Goal: Task Accomplishment & Management: Use online tool/utility

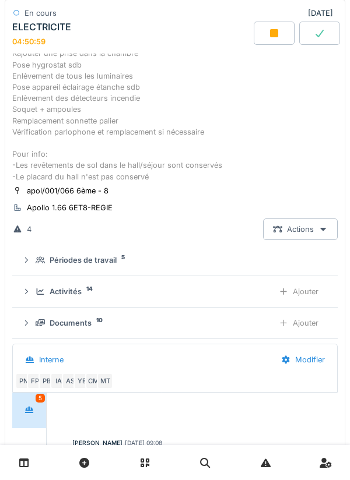
scroll to position [55, 0]
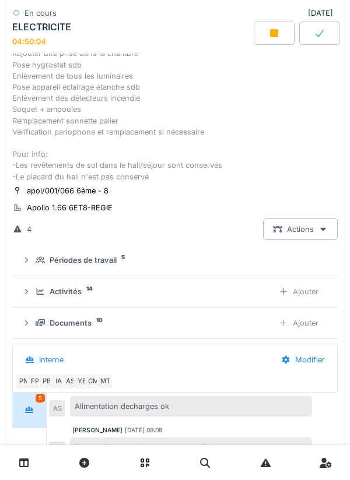
click at [304, 291] on div "Ajouter" at bounding box center [298, 292] width 59 height 22
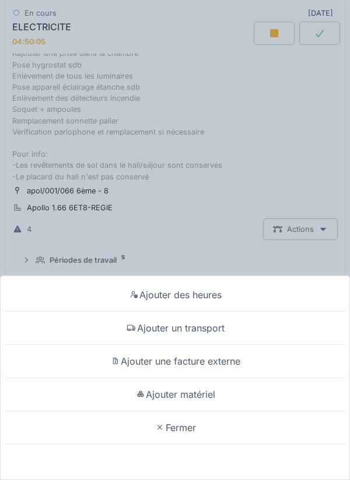
click at [178, 417] on div "Fermer" at bounding box center [175, 428] width 344 height 33
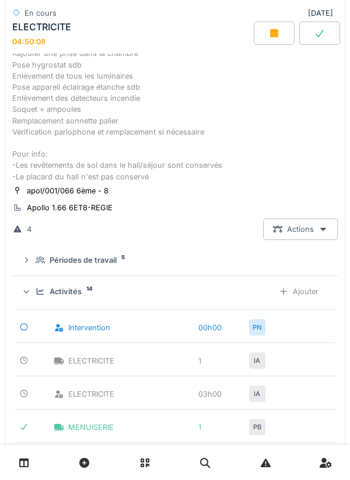
click at [312, 291] on div "Ajouter" at bounding box center [298, 292] width 59 height 22
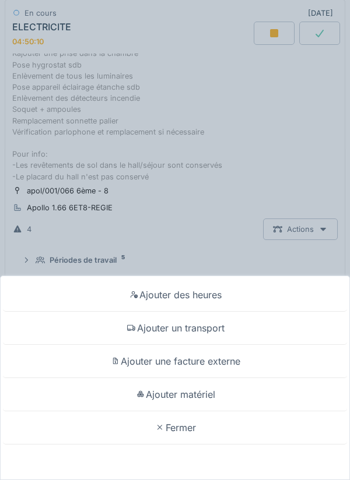
click at [177, 416] on div "Fermer" at bounding box center [175, 428] width 344 height 33
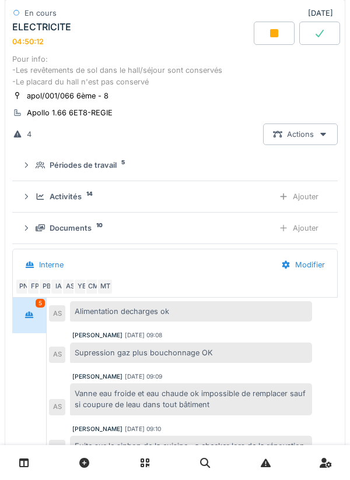
scroll to position [247, 0]
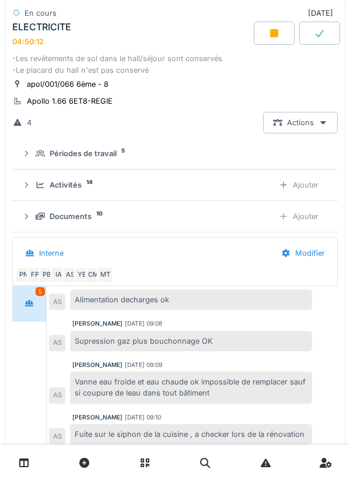
click at [305, 220] on div "Ajouter" at bounding box center [298, 217] width 59 height 22
click at [312, 181] on div "Ajouter" at bounding box center [298, 185] width 59 height 22
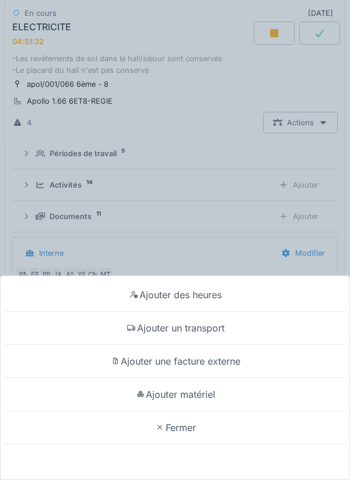
click at [312, 217] on div "Ajouter des heures Ajouter un transport Ajouter une facture externe Ajouter mat…" at bounding box center [175, 240] width 350 height 480
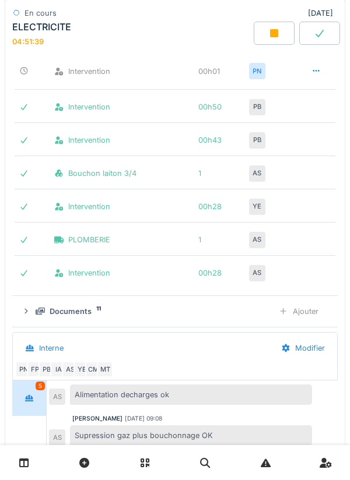
scroll to position [648, 0]
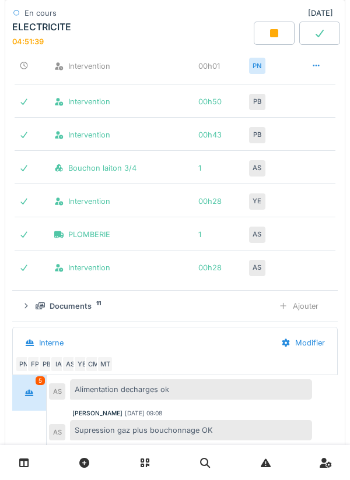
click at [310, 303] on div "Ajouter" at bounding box center [298, 307] width 59 height 22
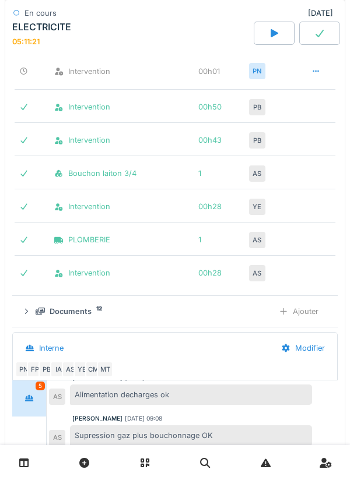
scroll to position [654, 0]
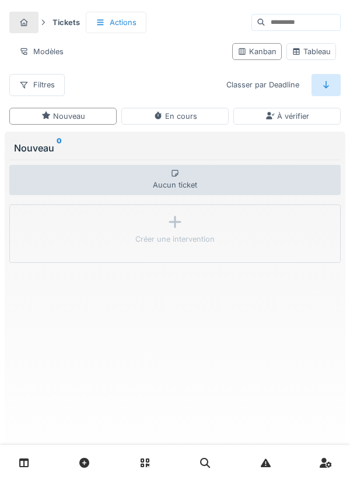
click at [31, 459] on link at bounding box center [24, 463] width 30 height 27
click at [28, 460] on icon at bounding box center [24, 463] width 10 height 10
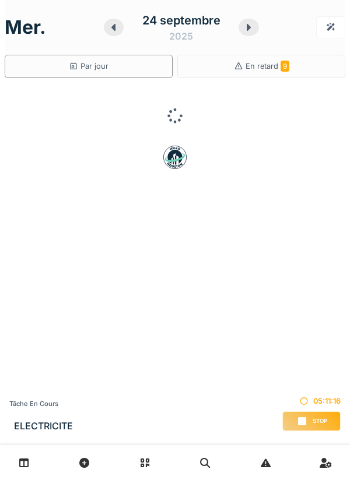
click at [310, 419] on div "Stop" at bounding box center [311, 422] width 58 height 20
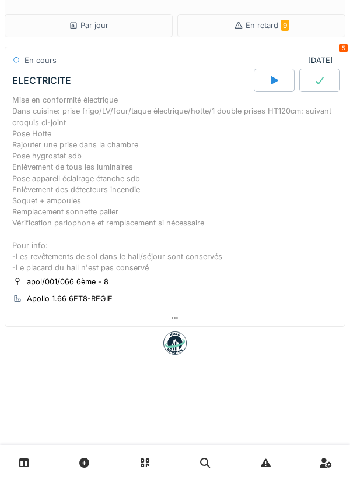
click at [11, 69] on div "ELECTRICITE" at bounding box center [132, 80] width 244 height 23
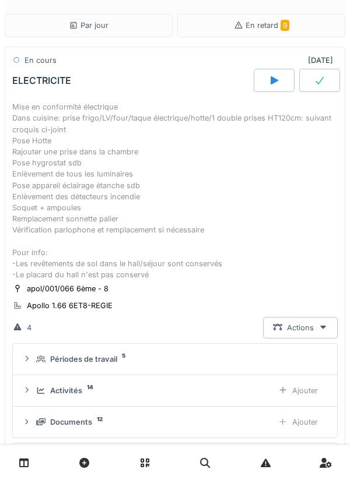
scroll to position [55, 0]
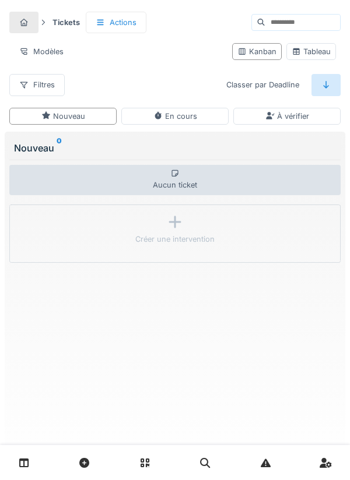
click at [17, 460] on link at bounding box center [24, 463] width 30 height 27
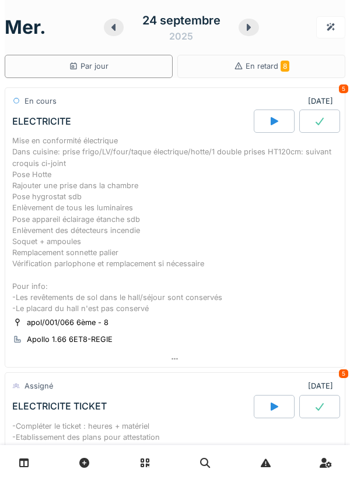
click at [124, 224] on div "Mise en conformité électrique Dans cuisine: prise frigo/LV/four/taque électriqu…" at bounding box center [174, 224] width 325 height 179
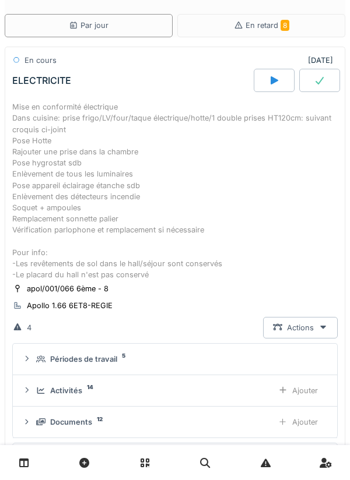
scroll to position [55, 0]
click at [311, 418] on div "Ajouter" at bounding box center [297, 423] width 59 height 22
click at [33, 466] on link at bounding box center [24, 463] width 30 height 27
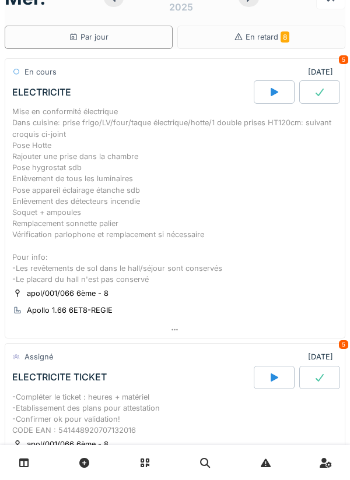
scroll to position [27, 0]
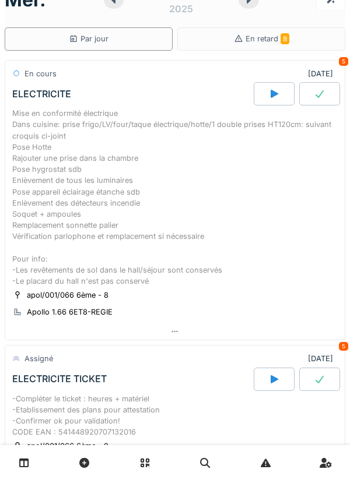
click at [31, 460] on link at bounding box center [24, 463] width 30 height 27
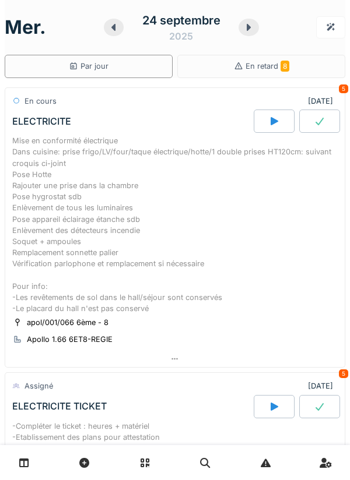
click at [31, 459] on link at bounding box center [24, 463] width 30 height 27
click at [254, 24] on div at bounding box center [248, 27] width 20 height 17
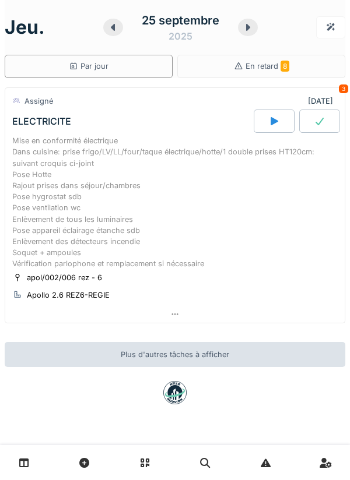
click at [114, 30] on icon at bounding box center [113, 27] width 4 height 7
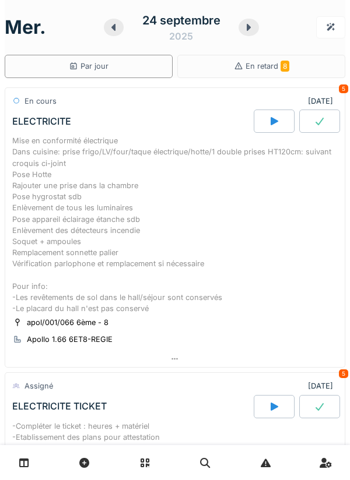
click at [120, 29] on div at bounding box center [114, 27] width 20 height 17
click at [117, 28] on icon at bounding box center [114, 27] width 12 height 9
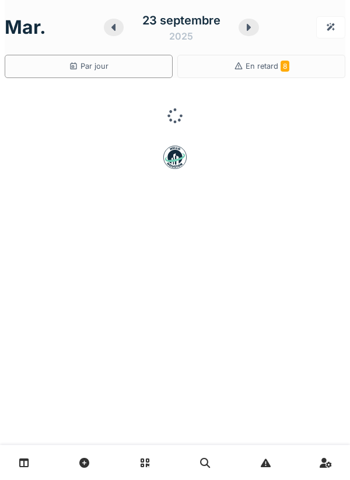
click at [114, 28] on icon at bounding box center [113, 27] width 4 height 7
click at [117, 23] on icon at bounding box center [113, 27] width 12 height 9
click at [252, 22] on div at bounding box center [248, 27] width 20 height 17
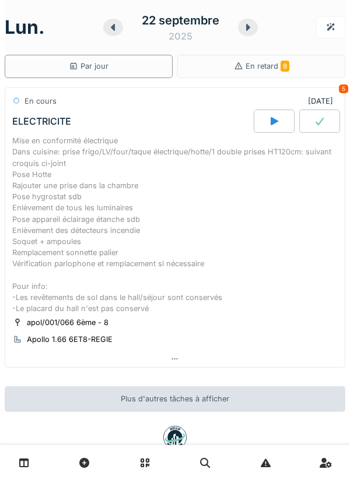
click at [267, 121] on div at bounding box center [274, 121] width 41 height 23
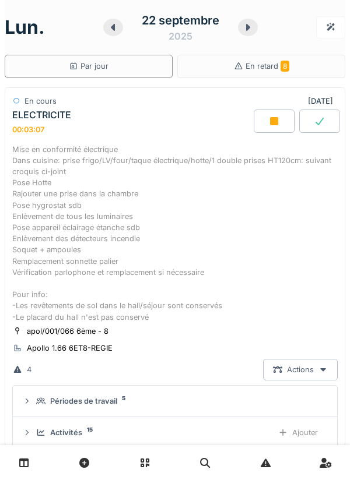
click at [253, 26] on icon at bounding box center [248, 27] width 12 height 9
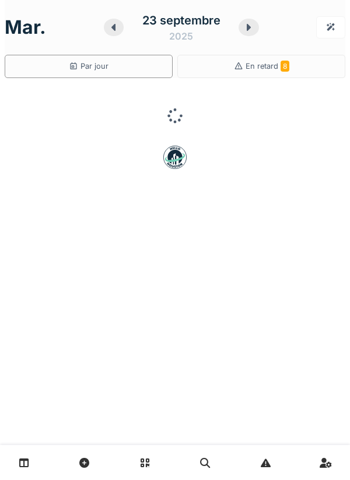
click at [253, 29] on icon at bounding box center [249, 27] width 12 height 9
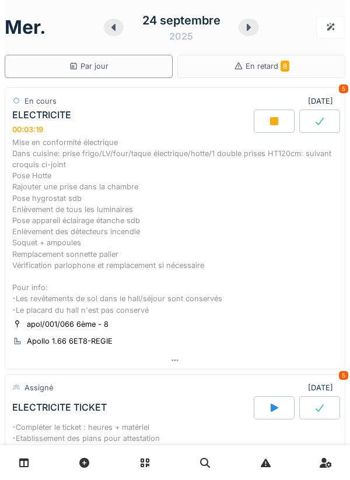
click at [129, 222] on div "Mise en conformité électrique Dans cuisine: prise frigo/LV/four/taque électriqu…" at bounding box center [174, 226] width 325 height 179
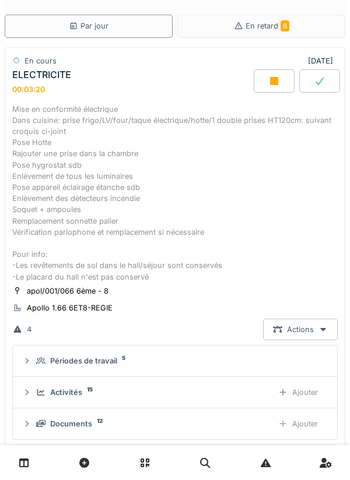
scroll to position [55, 0]
click at [303, 389] on div "Ajouter" at bounding box center [297, 392] width 59 height 22
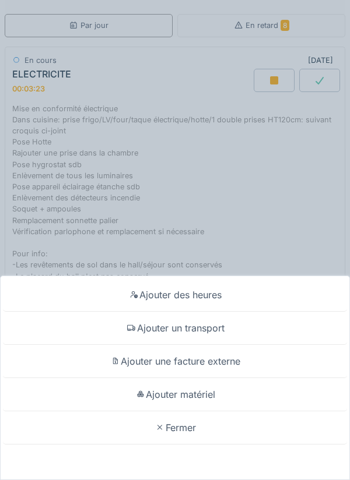
click at [212, 396] on div "Ajouter matériel" at bounding box center [175, 394] width 344 height 33
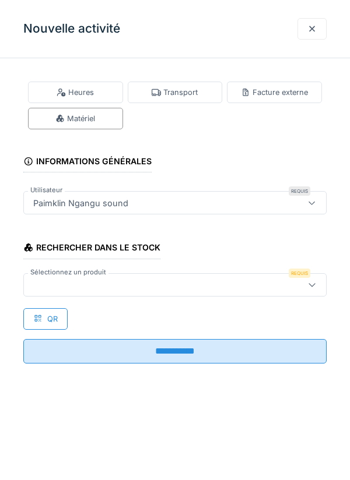
click at [72, 285] on div at bounding box center [156, 285] width 254 height 13
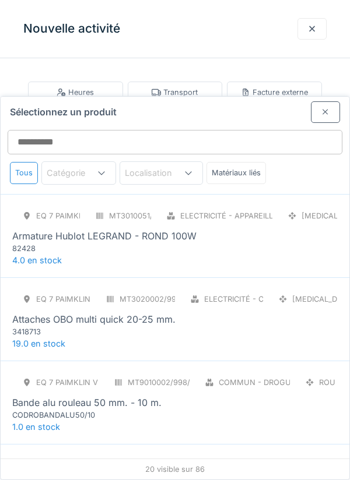
click at [139, 243] on div "82428" at bounding box center [82, 248] width 140 height 11
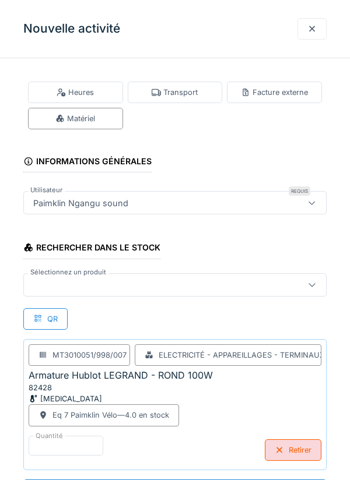
scroll to position [9, 0]
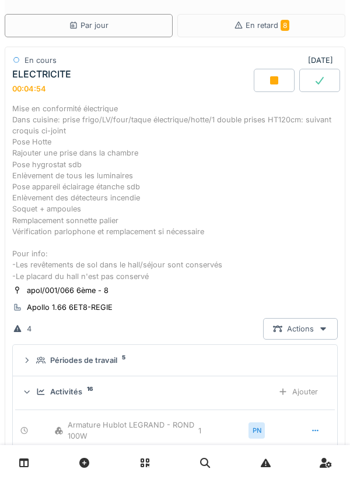
click at [307, 391] on div "Ajouter" at bounding box center [297, 392] width 59 height 22
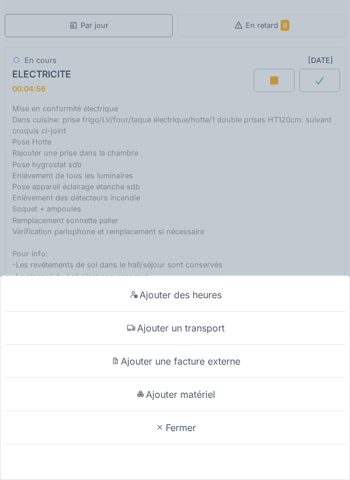
click at [203, 412] on div "Ajouter matériel" at bounding box center [175, 394] width 344 height 33
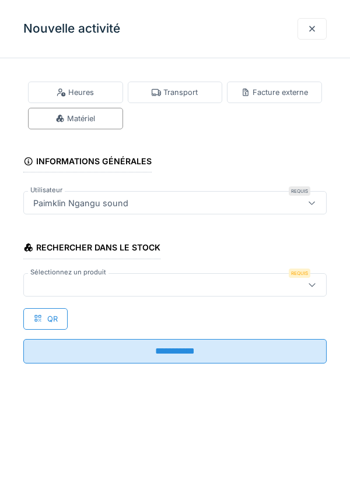
click at [61, 286] on div at bounding box center [156, 285] width 254 height 13
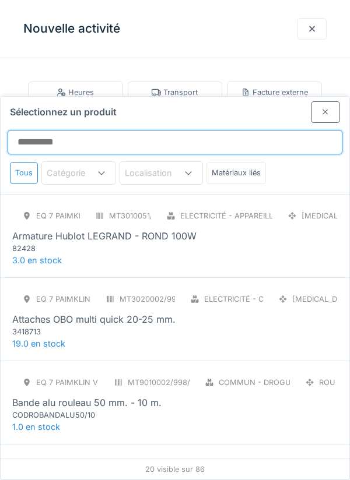
click at [44, 130] on input "Sélectionnez un produit" at bounding box center [175, 142] width 335 height 24
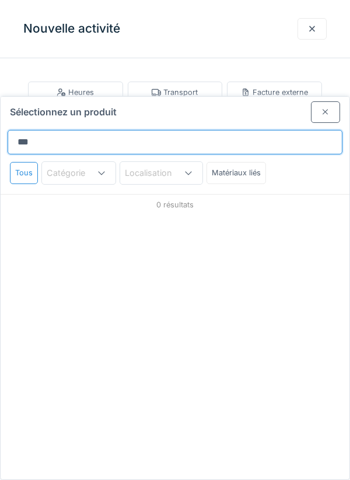
type input "****"
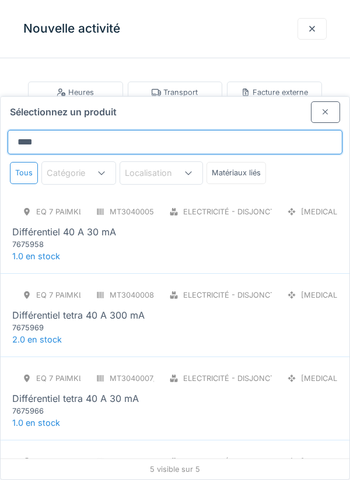
scroll to position [107, 0]
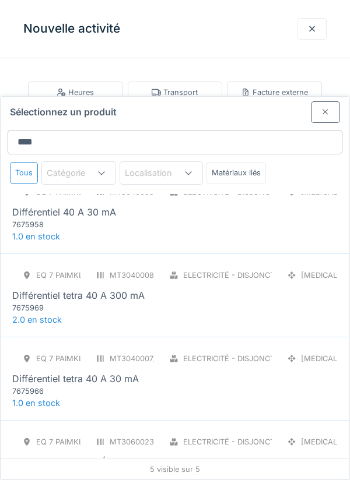
click at [113, 303] on div "7675969" at bounding box center [82, 308] width 140 height 11
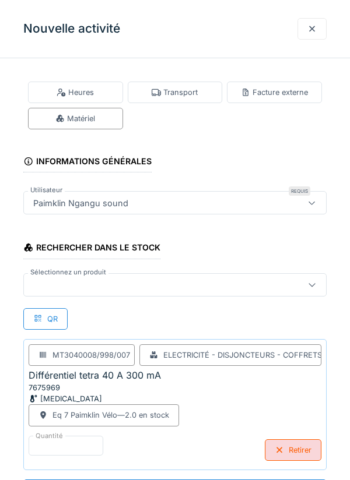
scroll to position [9, 0]
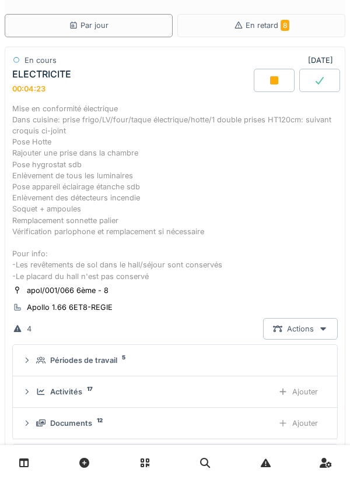
click at [301, 391] on div "Ajouter" at bounding box center [297, 392] width 59 height 22
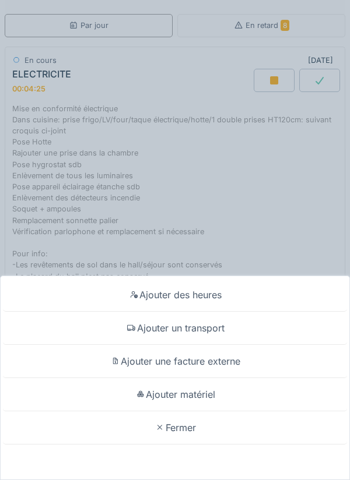
click at [205, 412] on div "Ajouter matériel" at bounding box center [175, 394] width 344 height 33
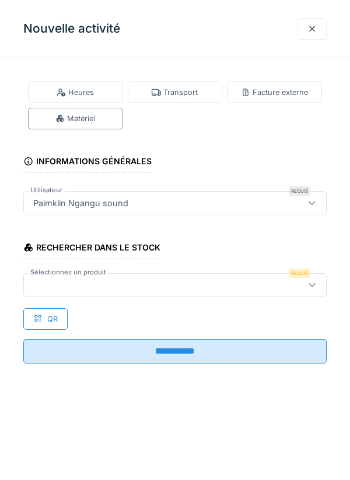
click at [78, 283] on div at bounding box center [156, 285] width 254 height 13
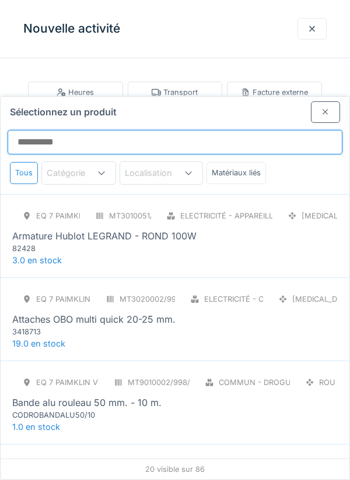
click at [61, 130] on input "Sélectionnez un produit" at bounding box center [175, 142] width 335 height 24
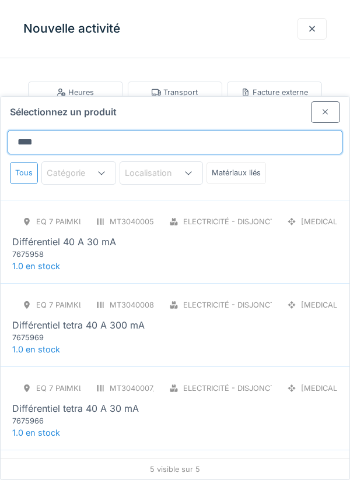
scroll to position [107, 0]
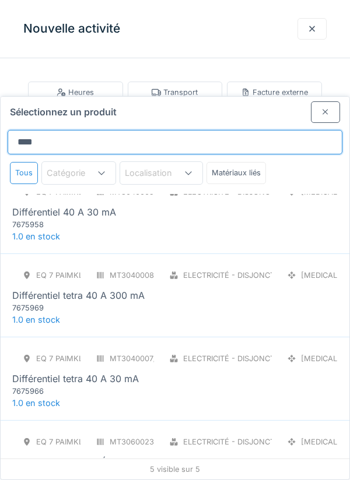
click at [41, 130] on input "****" at bounding box center [175, 142] width 335 height 24
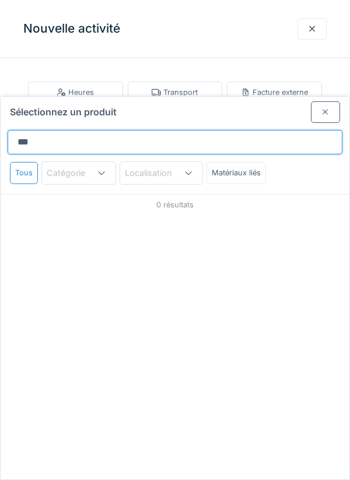
scroll to position [0, 0]
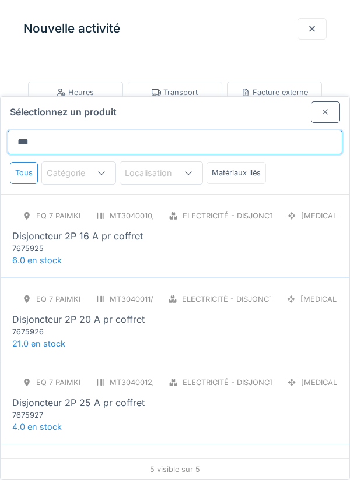
type input "****"
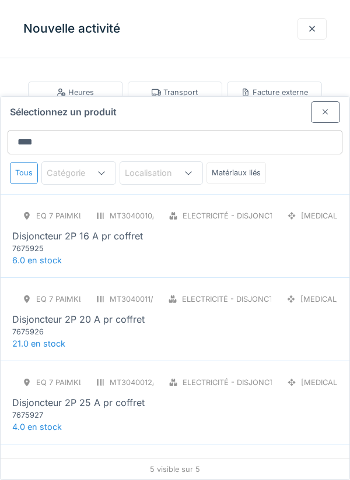
click at [81, 243] on div "7675925" at bounding box center [82, 248] width 140 height 11
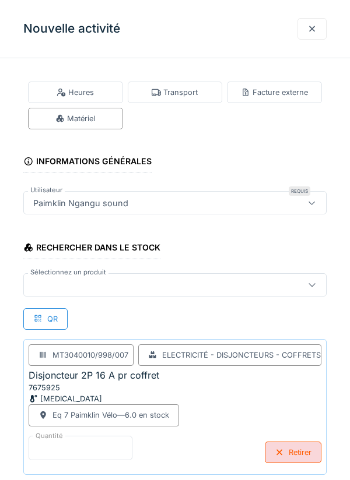
click at [45, 449] on input "*" at bounding box center [81, 448] width 104 height 24
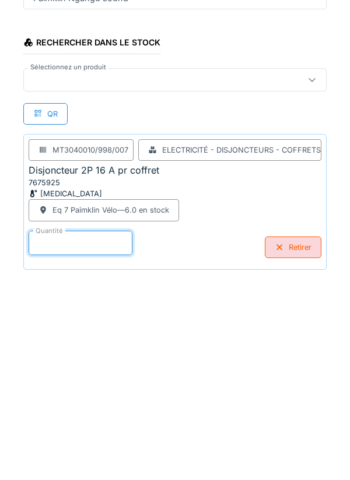
scroll to position [61, 0]
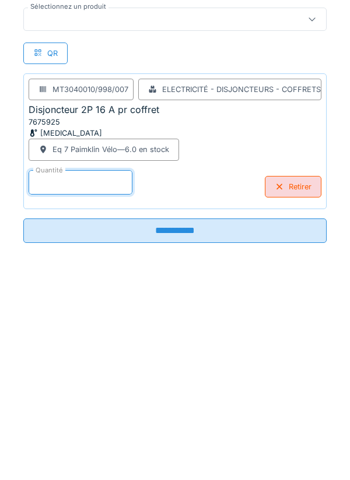
type input "*"
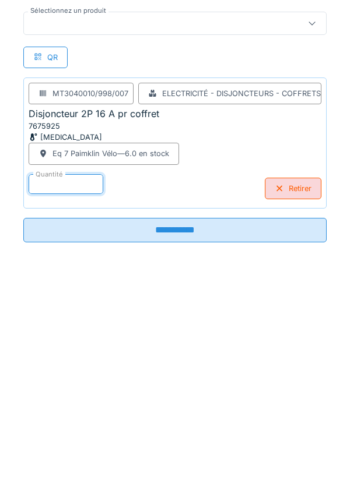
click at [184, 434] on input "**********" at bounding box center [174, 435] width 303 height 24
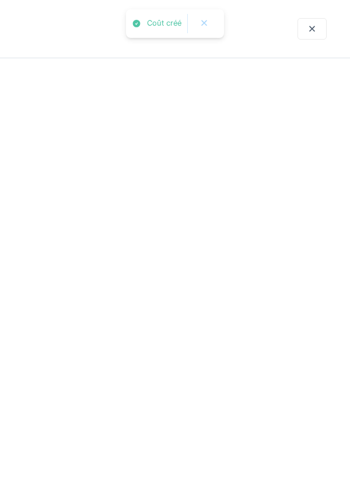
scroll to position [0, 0]
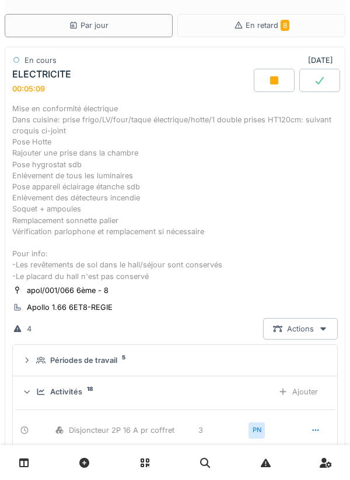
click at [307, 389] on div "Ajouter" at bounding box center [297, 392] width 59 height 22
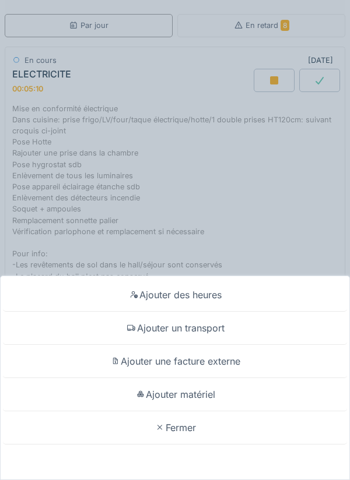
click at [208, 395] on div "Ajouter matériel" at bounding box center [175, 394] width 344 height 33
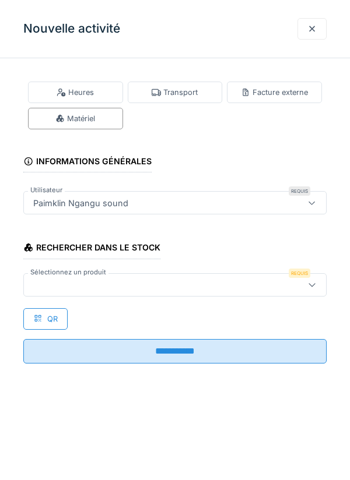
click at [64, 279] on div at bounding box center [156, 285] width 254 height 13
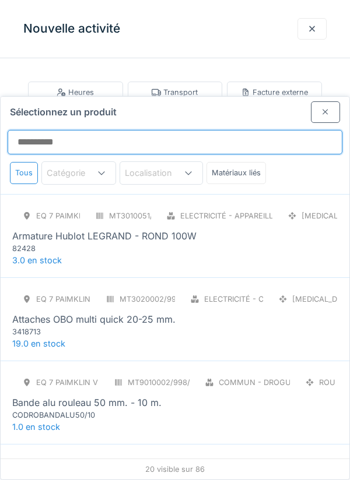
click at [61, 130] on input "Sélectionnez un produit" at bounding box center [175, 142] width 335 height 24
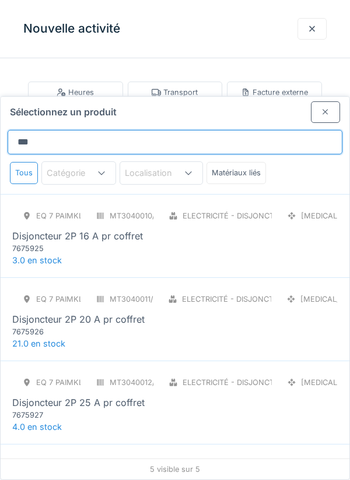
type input "****"
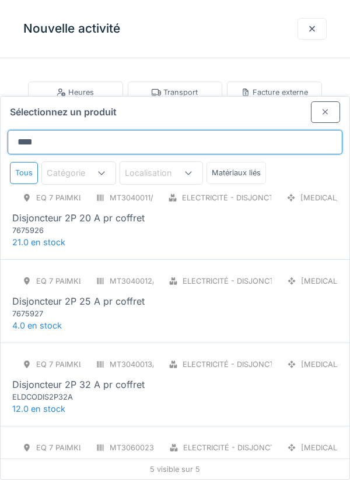
scroll to position [107, 0]
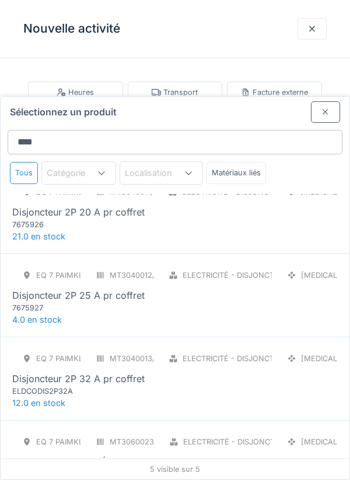
click at [90, 219] on div "7675926" at bounding box center [82, 224] width 140 height 11
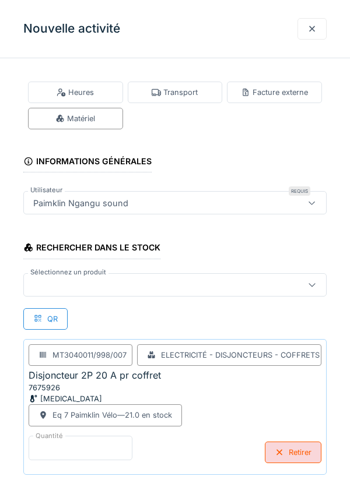
click at [55, 445] on input "*" at bounding box center [81, 448] width 104 height 24
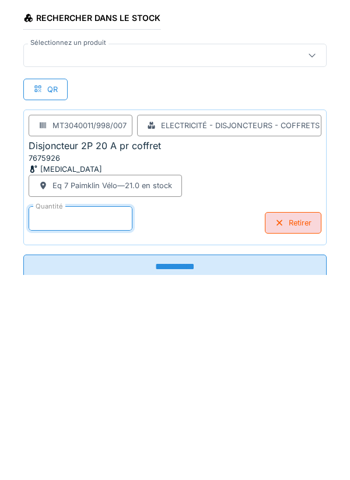
scroll to position [61, 0]
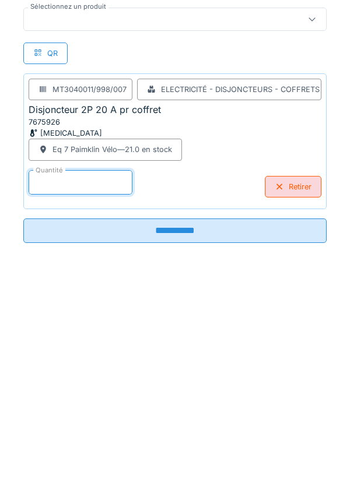
type input "*"
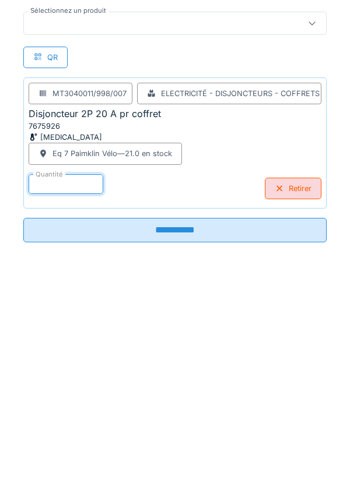
click at [182, 436] on input "**********" at bounding box center [174, 435] width 303 height 24
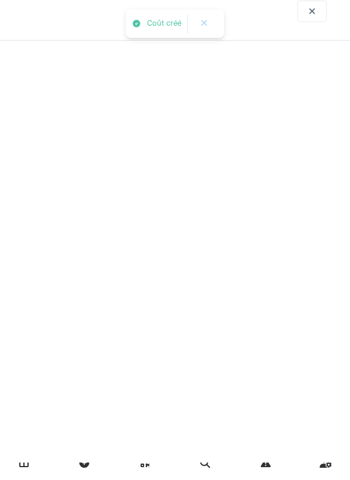
scroll to position [0, 0]
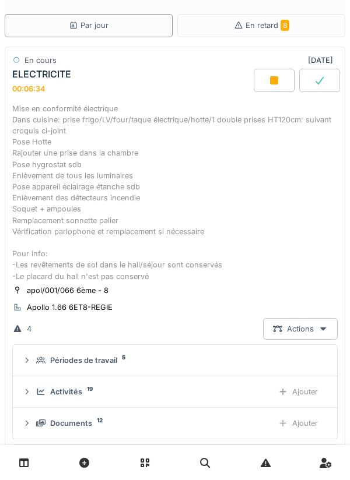
click at [297, 398] on div "Ajouter" at bounding box center [297, 392] width 59 height 22
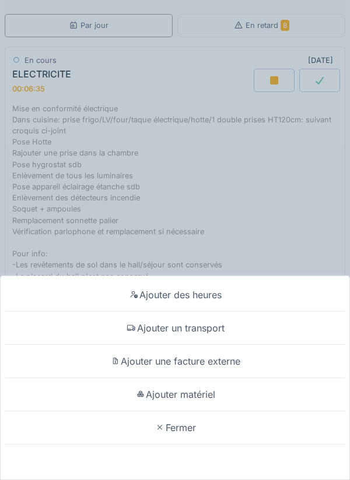
click at [202, 395] on div "Ajouter matériel" at bounding box center [175, 394] width 344 height 33
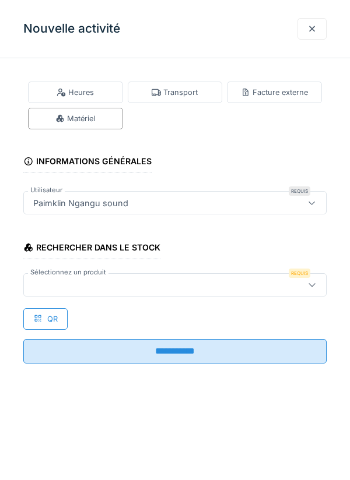
click at [65, 284] on div at bounding box center [156, 285] width 254 height 13
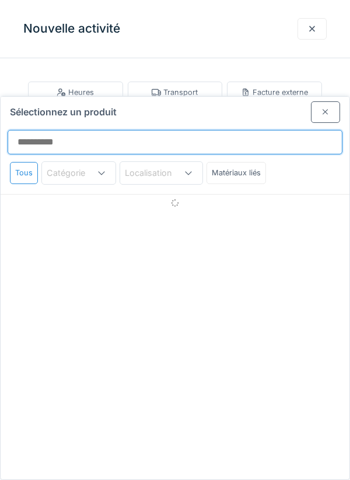
click at [40, 130] on input "Sélectionnez un produit" at bounding box center [175, 142] width 335 height 24
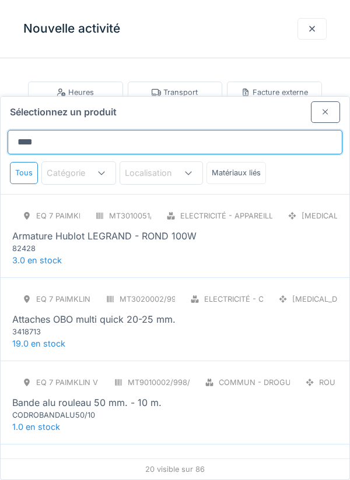
click at [46, 130] on input "****" at bounding box center [175, 142] width 335 height 24
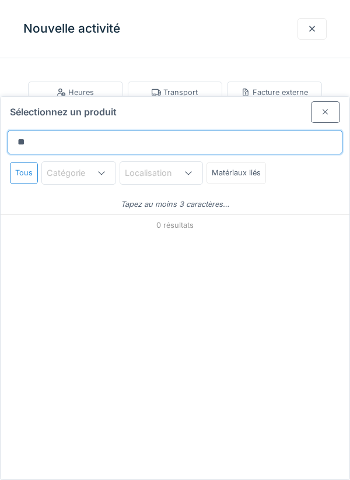
type input "*"
type input "****"
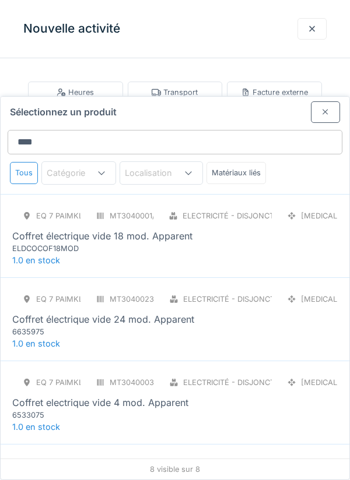
click at [154, 205] on div "Eq 7 Paimklin Vélo MT3040001/998/007 Electricité - Disjoncteurs - coffrets [MED…" at bounding box center [174, 229] width 325 height 49
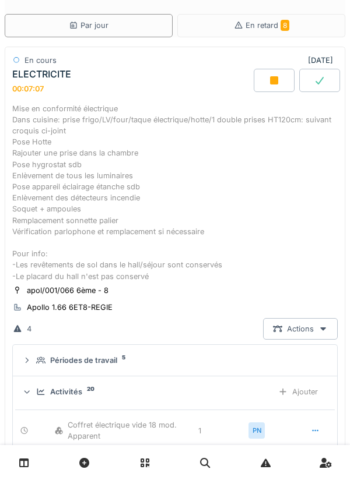
click at [304, 393] on div "Ajouter" at bounding box center [297, 392] width 59 height 22
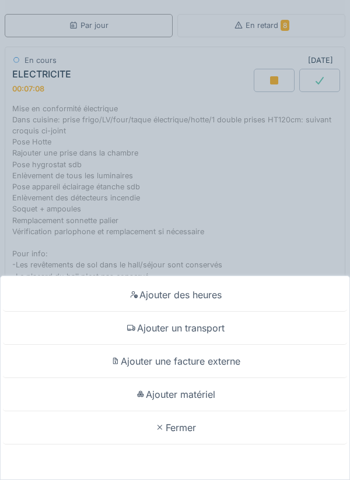
click at [206, 412] on div "Ajouter matériel" at bounding box center [175, 394] width 344 height 33
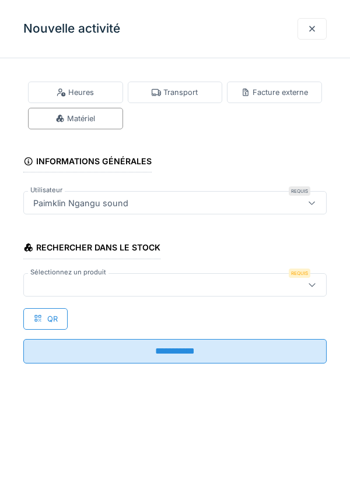
click at [62, 284] on div at bounding box center [156, 285] width 254 height 13
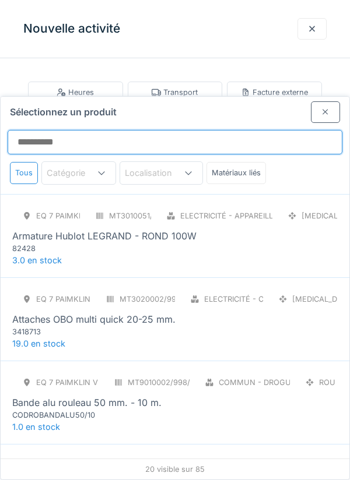
click at [35, 130] on input "Sélectionnez un produit" at bounding box center [175, 142] width 335 height 24
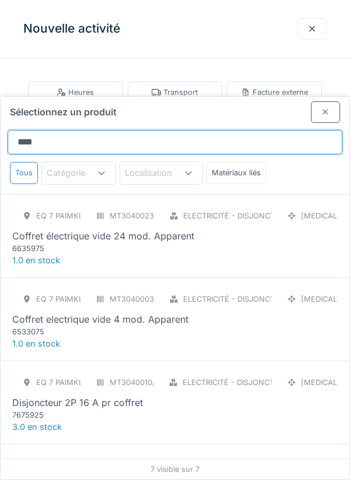
type input "*******"
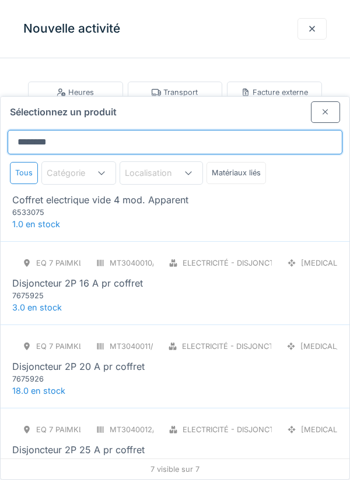
scroll to position [120, 0]
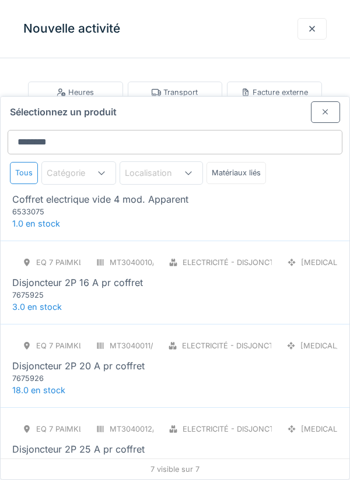
click at [89, 206] on div "6533075" at bounding box center [82, 211] width 140 height 11
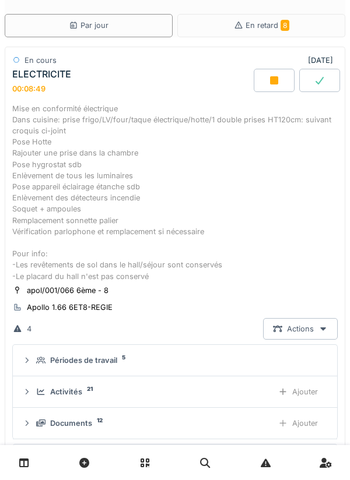
click at [297, 392] on div "Ajouter" at bounding box center [297, 392] width 59 height 22
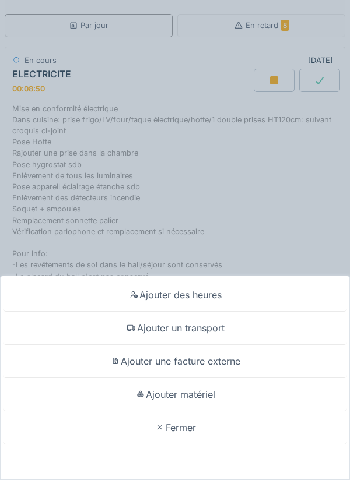
click at [206, 412] on div "Ajouter matériel" at bounding box center [175, 394] width 344 height 33
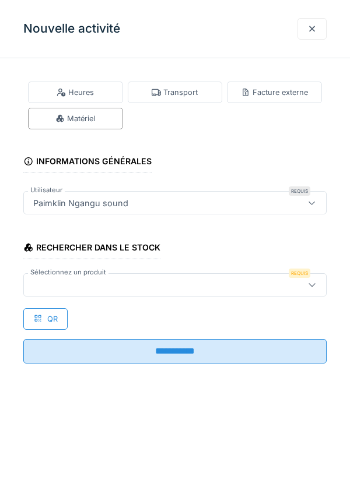
click at [71, 280] on div at bounding box center [156, 285] width 254 height 13
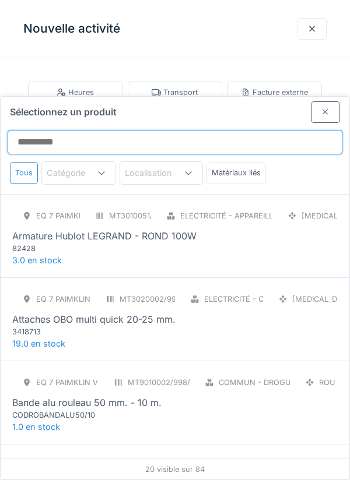
click at [61, 130] on input "Sélectionnez un produit" at bounding box center [175, 142] width 335 height 24
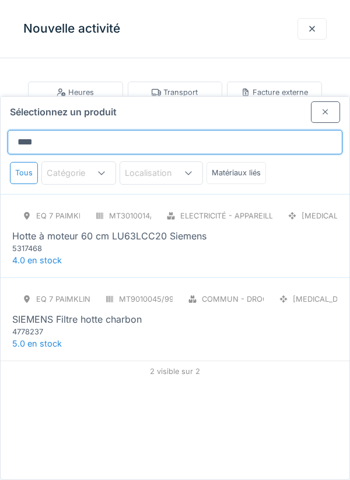
type input "*****"
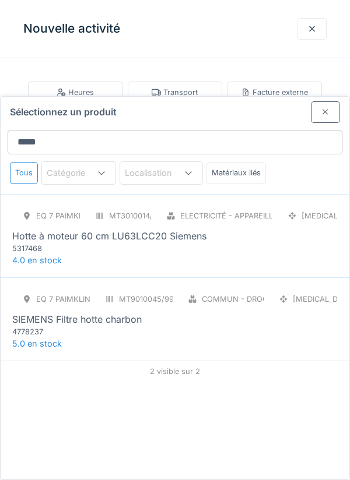
click at [159, 229] on div "Hotte à moteur 60 cm LU63LCC20 Siemens" at bounding box center [109, 236] width 194 height 14
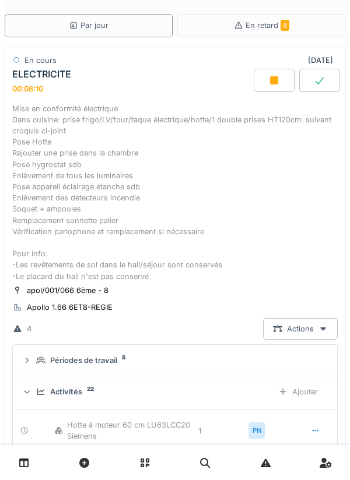
click at [304, 393] on div "Ajouter" at bounding box center [297, 392] width 59 height 22
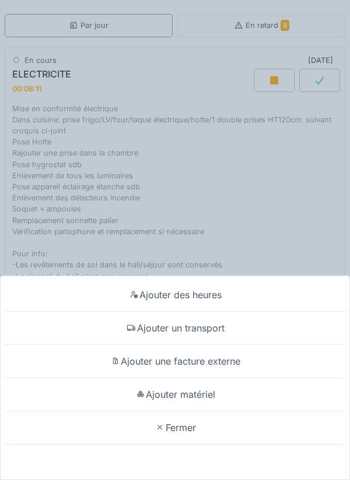
click at [205, 412] on div "Ajouter matériel" at bounding box center [175, 394] width 344 height 33
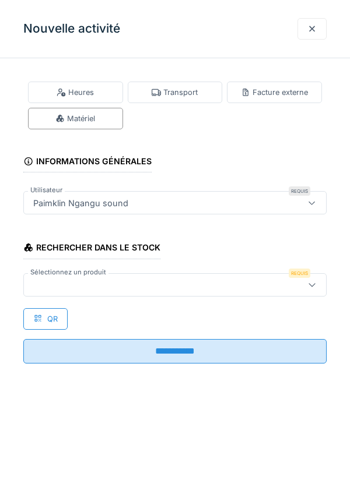
click at [81, 278] on div at bounding box center [174, 284] width 303 height 23
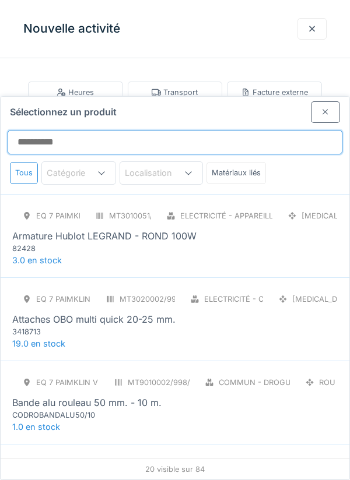
click at [56, 130] on input "Sélectionnez un produit" at bounding box center [175, 142] width 335 height 24
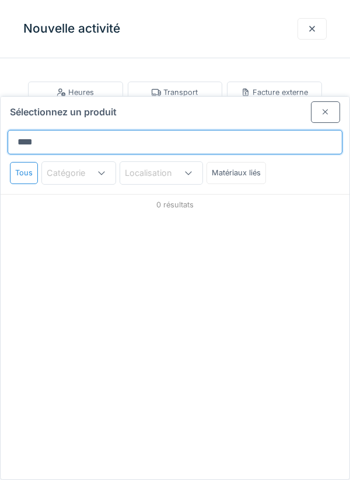
type input "***"
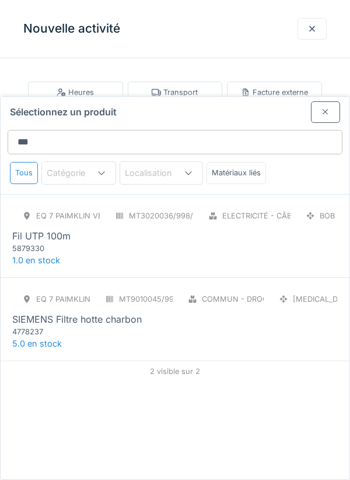
click at [64, 243] on div "5879330" at bounding box center [82, 248] width 140 height 11
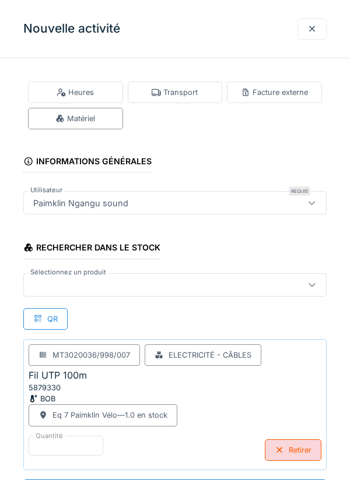
click at [58, 284] on div at bounding box center [156, 285] width 254 height 13
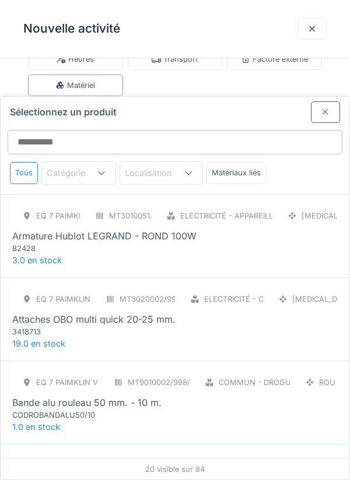
scroll to position [44, 0]
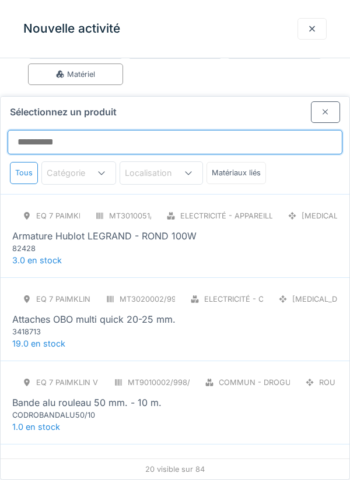
click at [47, 130] on input "Sélectionnez un produit" at bounding box center [175, 142] width 335 height 24
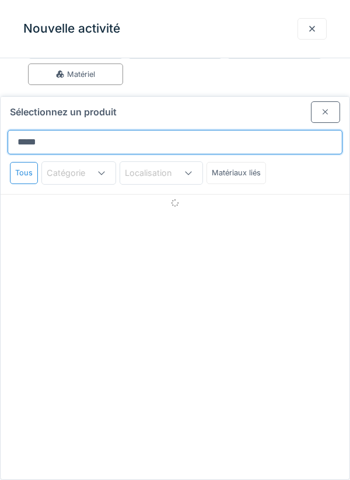
type input "******"
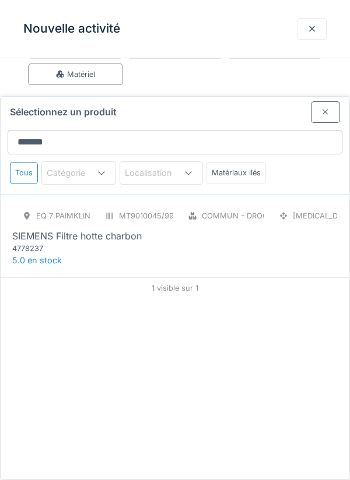
click at [90, 243] on div "4778237" at bounding box center [82, 248] width 140 height 11
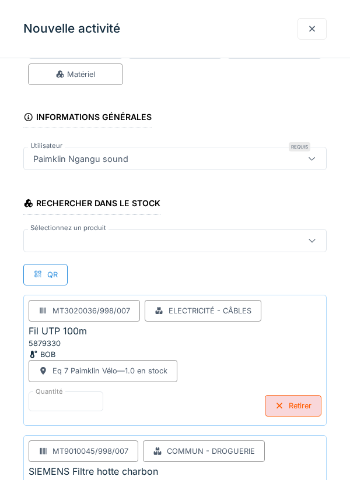
scroll to position [132, 0]
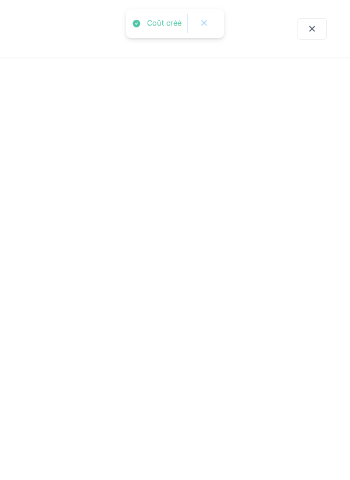
scroll to position [0, 0]
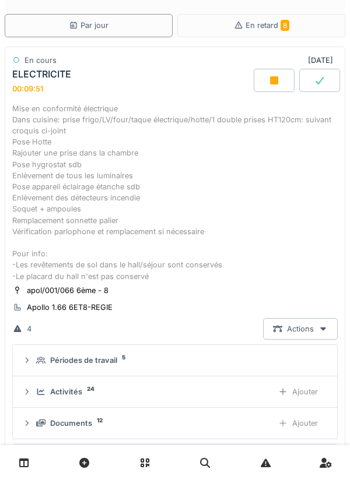
click at [304, 391] on div "Ajouter" at bounding box center [297, 392] width 59 height 22
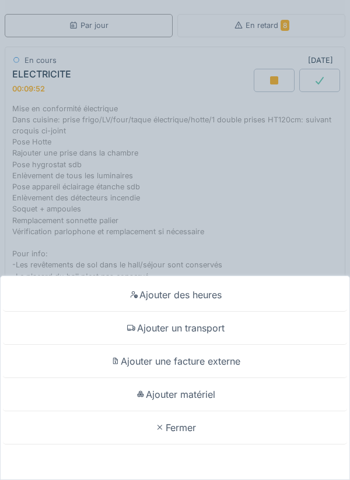
click at [197, 412] on div "Ajouter matériel" at bounding box center [175, 394] width 344 height 33
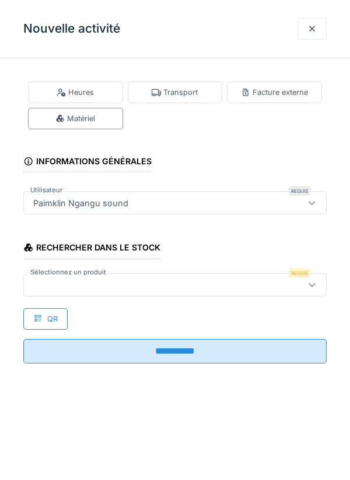
click at [67, 283] on div at bounding box center [156, 285] width 254 height 13
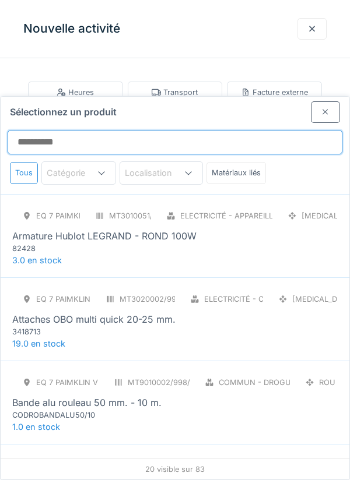
click at [46, 130] on input "Sélectionnez un produit" at bounding box center [175, 142] width 335 height 24
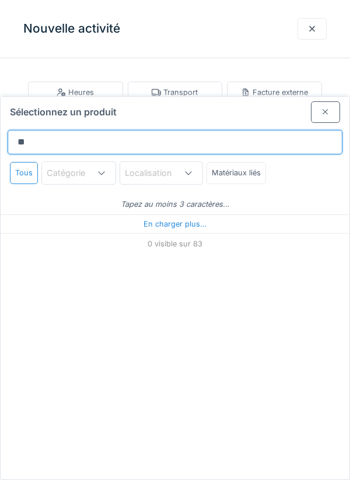
type input "***"
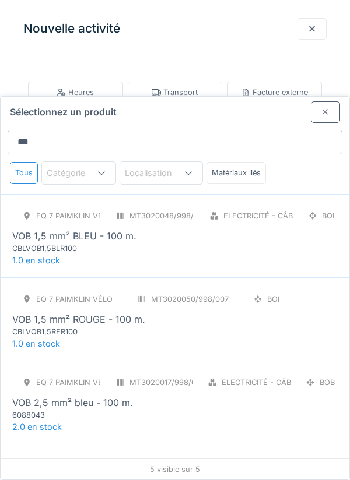
click at [112, 243] on div "CBLVOB1,5BLR100" at bounding box center [82, 248] width 140 height 11
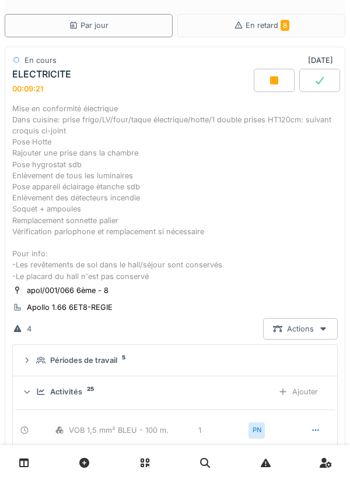
click at [303, 392] on div "Ajouter" at bounding box center [297, 392] width 59 height 22
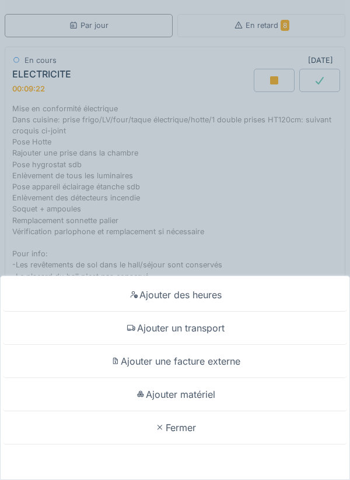
click at [202, 412] on div "Ajouter matériel" at bounding box center [175, 394] width 344 height 33
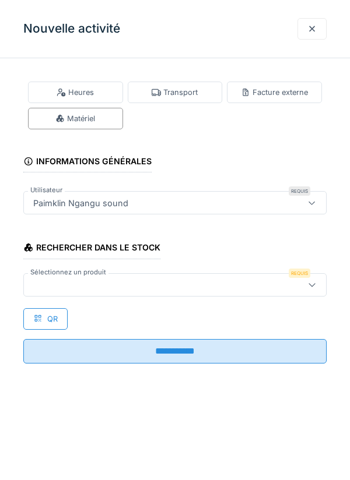
click at [58, 282] on div at bounding box center [156, 285] width 254 height 13
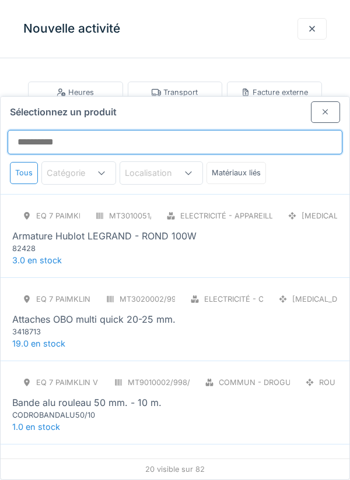
click at [58, 130] on input "Sélectionnez un produit" at bounding box center [175, 142] width 335 height 24
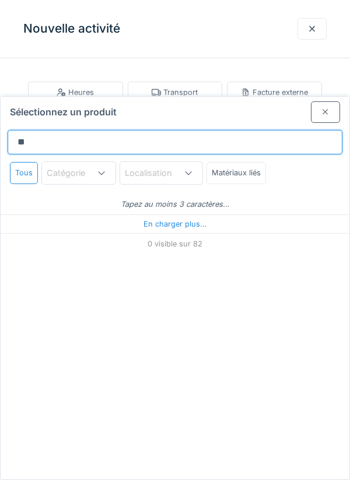
type input "***"
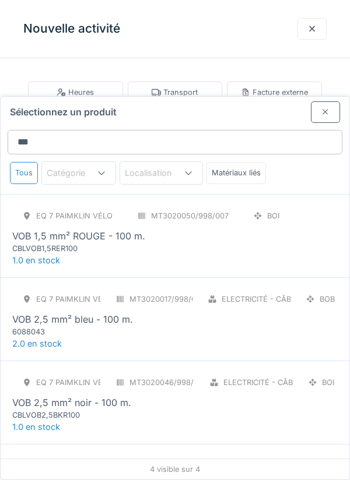
click at [97, 229] on div "VOB 1,5 mm² ROUGE - 100 m." at bounding box center [78, 236] width 133 height 14
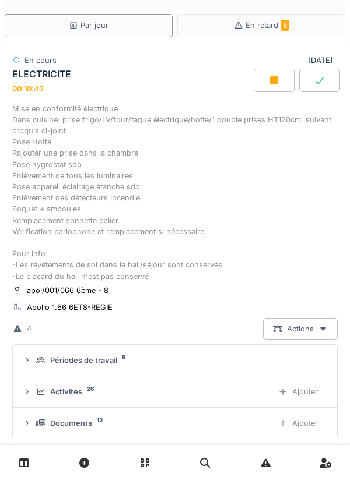
click at [301, 390] on div "Ajouter" at bounding box center [297, 392] width 59 height 22
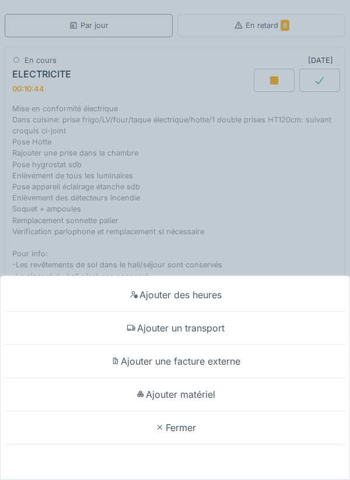
click at [196, 412] on div "Ajouter matériel" at bounding box center [175, 394] width 344 height 33
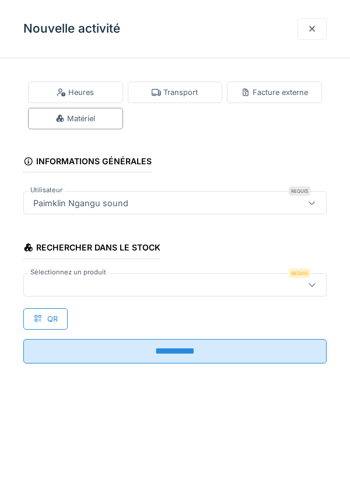
click at [57, 282] on div at bounding box center [156, 285] width 254 height 13
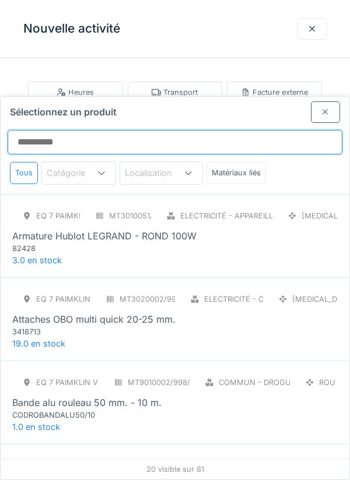
click at [38, 130] on input "Sélectionnez un produit" at bounding box center [175, 142] width 335 height 24
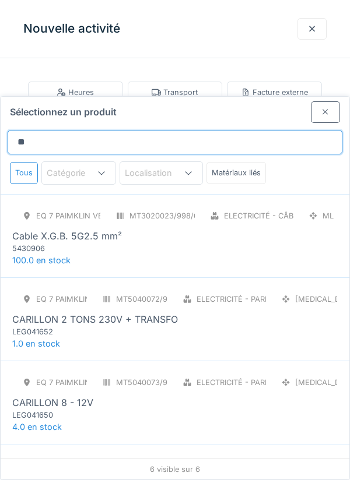
type input "***"
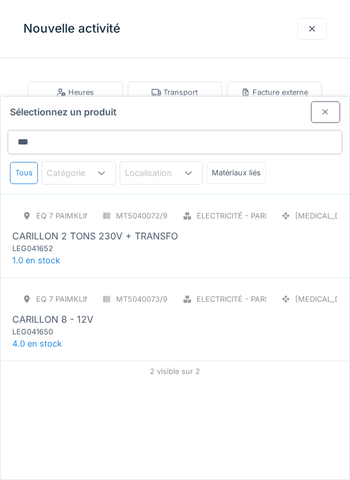
click at [107, 243] on div "LEG041652" at bounding box center [82, 248] width 140 height 11
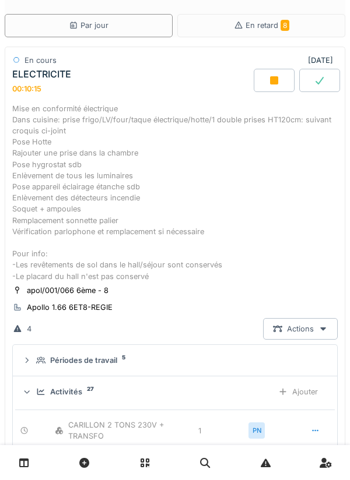
click at [296, 393] on div "Ajouter" at bounding box center [297, 392] width 59 height 22
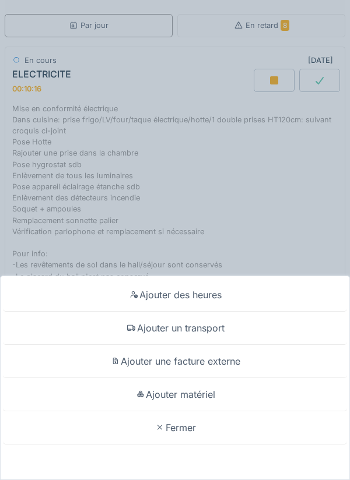
click at [193, 412] on div "Ajouter matériel" at bounding box center [175, 394] width 344 height 33
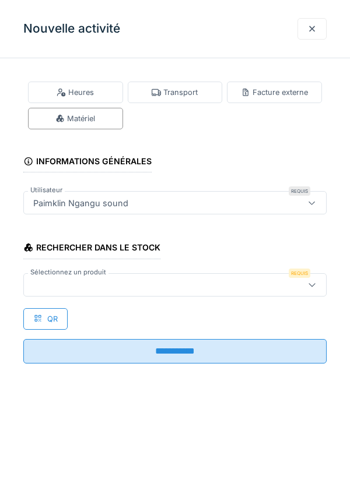
click at [52, 285] on div at bounding box center [156, 285] width 254 height 13
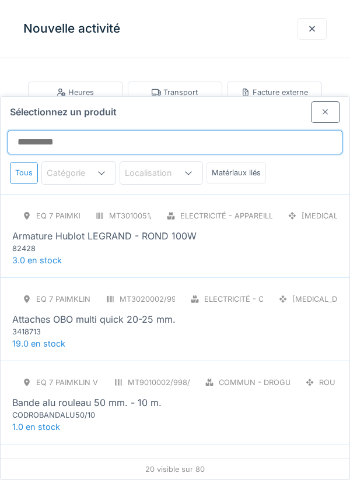
click at [45, 130] on input "Sélectionnez un produit" at bounding box center [175, 142] width 335 height 24
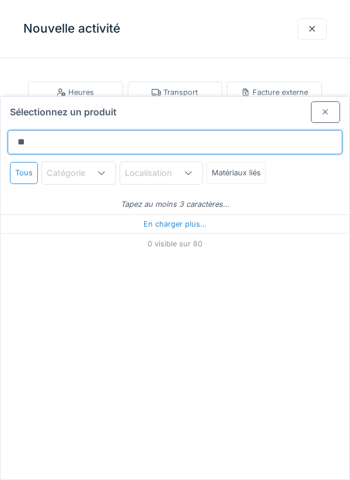
type input "***"
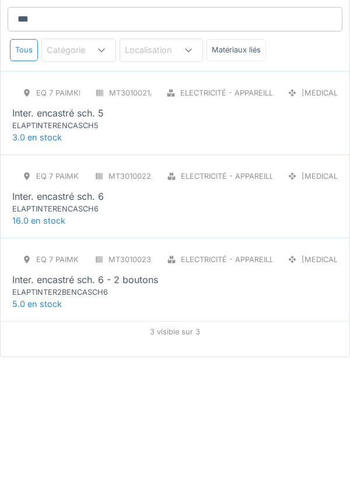
click at [81, 326] on div "ELAPTINTERENCASCH6" at bounding box center [82, 331] width 140 height 11
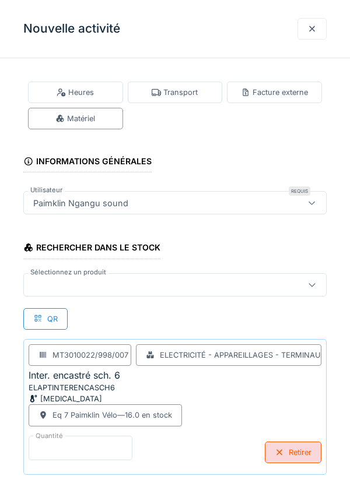
click at [53, 448] on input "*" at bounding box center [81, 448] width 104 height 24
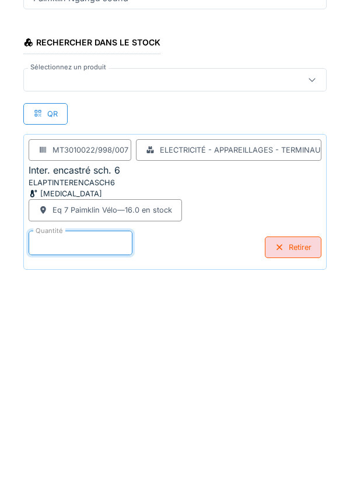
scroll to position [61, 0]
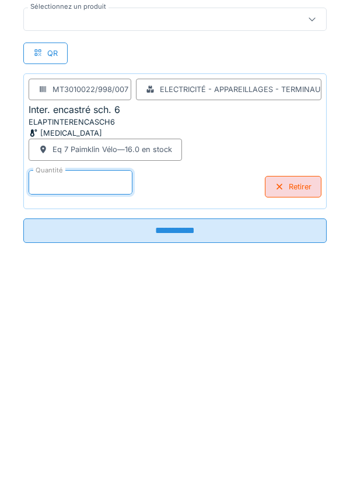
type input "*"
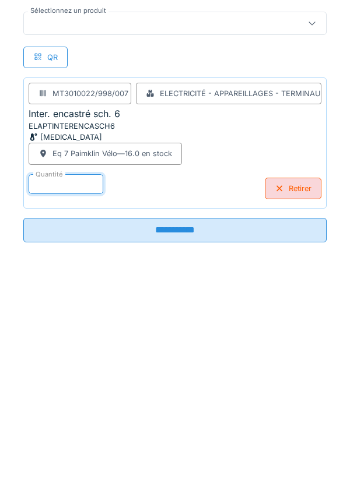
click at [185, 440] on input "**********" at bounding box center [174, 435] width 303 height 24
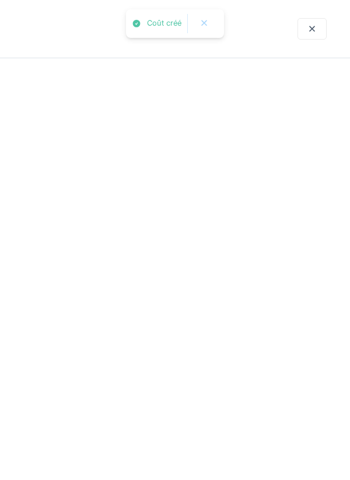
scroll to position [0, 0]
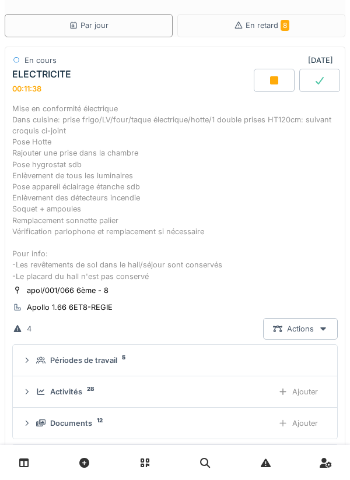
click at [297, 393] on div "Ajouter" at bounding box center [297, 392] width 59 height 22
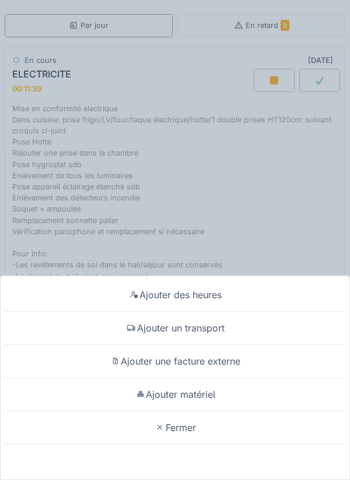
click at [193, 393] on div "Ajouter matériel" at bounding box center [175, 394] width 344 height 33
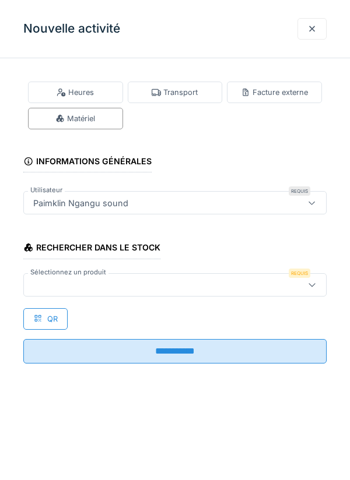
click at [61, 284] on div at bounding box center [156, 285] width 254 height 13
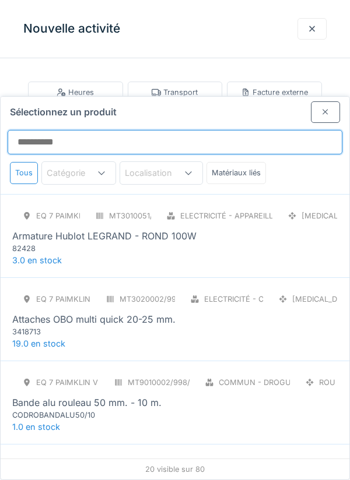
click at [41, 130] on input "Sélectionnez un produit" at bounding box center [175, 142] width 335 height 24
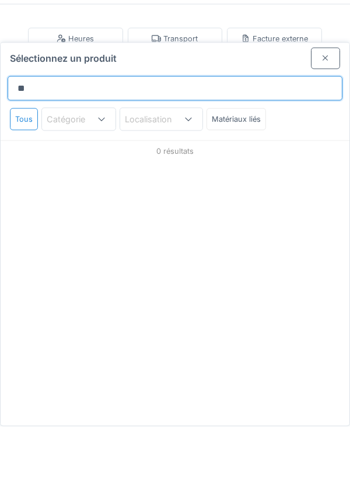
type input "*"
type input "*****"
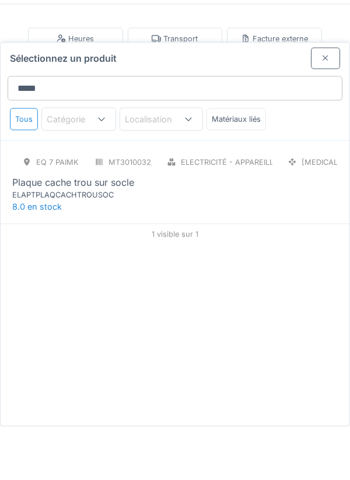
click at [104, 243] on div "ELAPTPLAQCACHTROUSOC" at bounding box center [82, 248] width 140 height 11
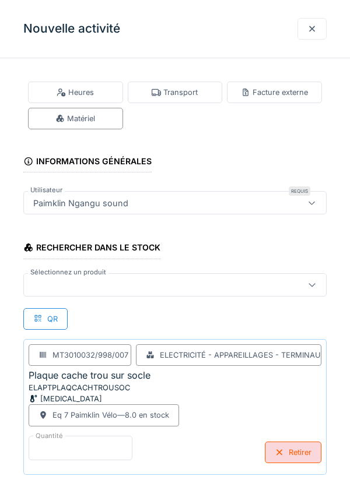
click at [58, 443] on input "*" at bounding box center [81, 448] width 104 height 24
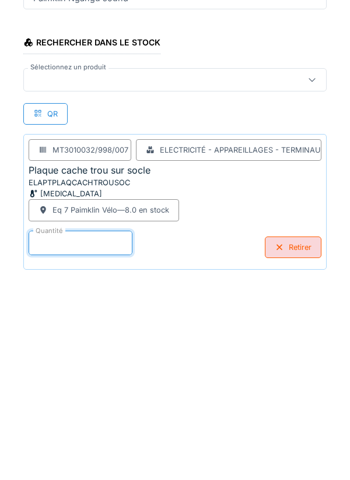
scroll to position [61, 0]
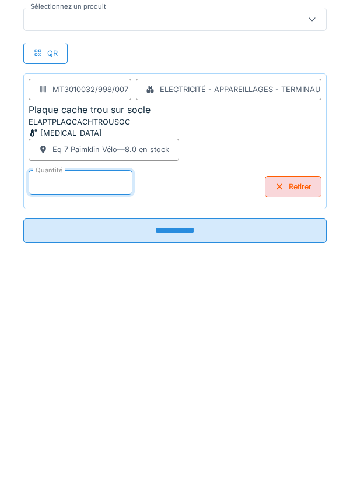
type input "*"
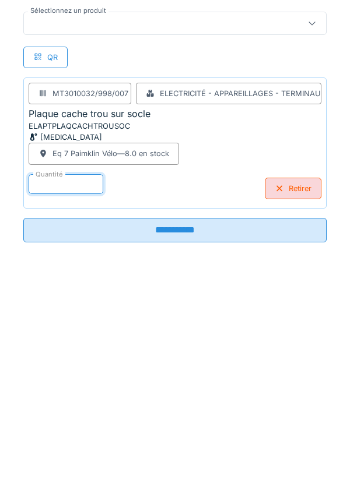
click at [184, 438] on input "**********" at bounding box center [174, 435] width 303 height 24
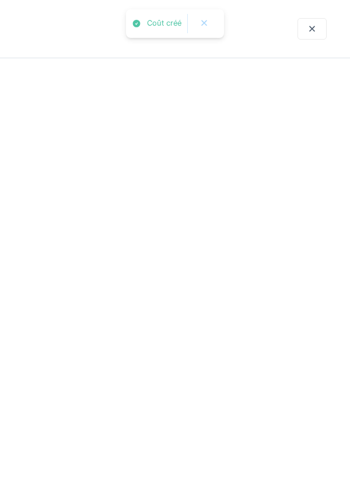
scroll to position [0, 0]
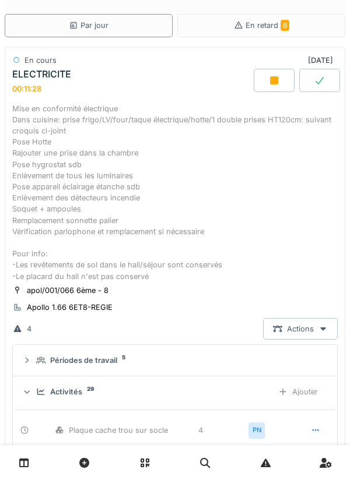
click at [305, 394] on div "Ajouter" at bounding box center [297, 392] width 59 height 22
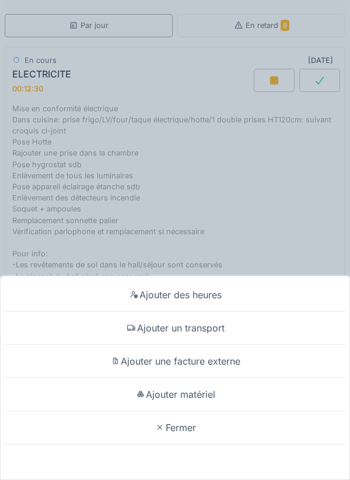
click at [194, 394] on div "Ajouter matériel" at bounding box center [175, 394] width 344 height 33
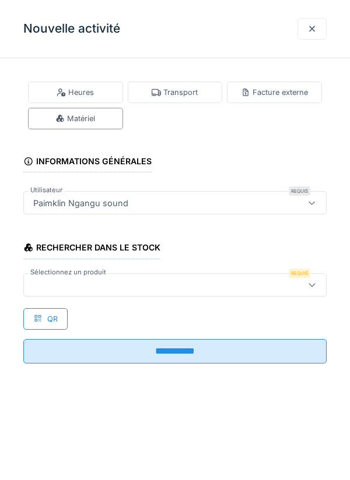
click at [59, 286] on div at bounding box center [156, 285] width 254 height 13
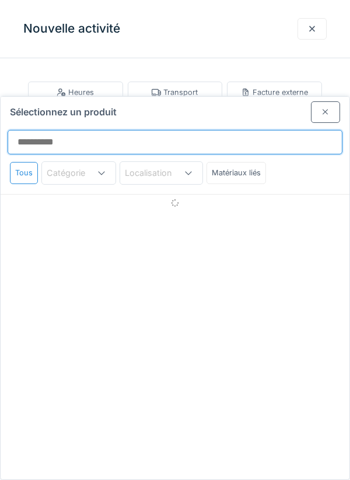
click at [36, 130] on input "Sélectionnez un produit" at bounding box center [175, 142] width 335 height 24
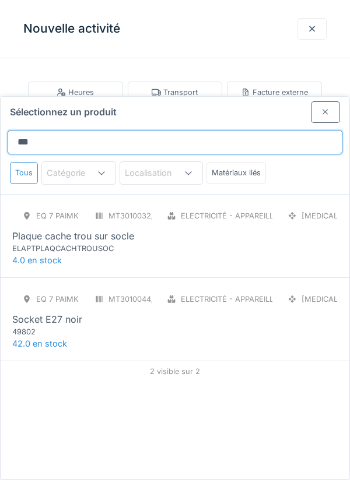
type input "****"
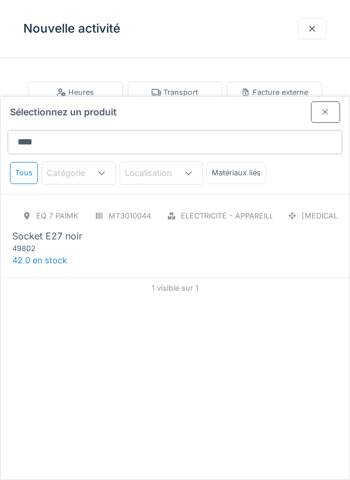
click at [56, 243] on div "49802" at bounding box center [82, 248] width 140 height 11
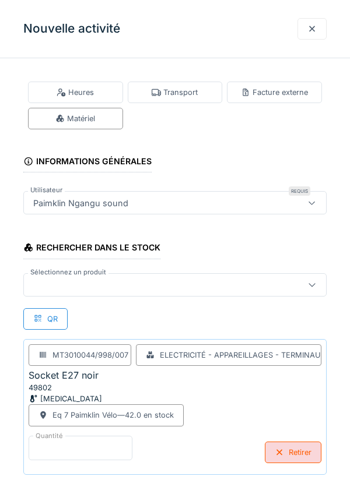
click at [54, 443] on input "*" at bounding box center [81, 448] width 104 height 24
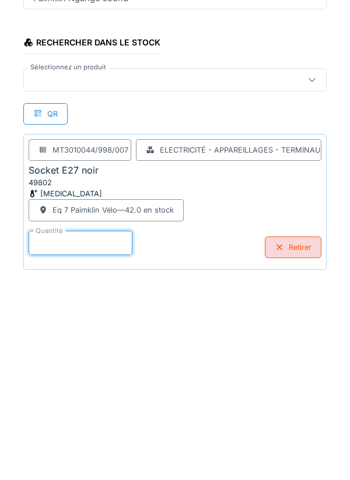
scroll to position [61, 0]
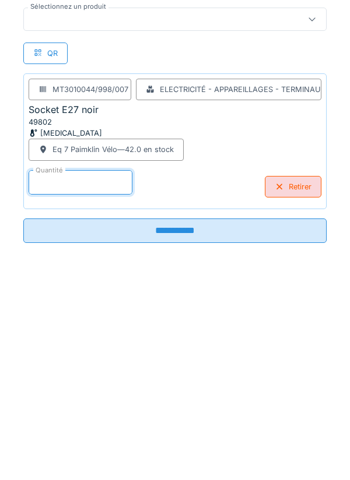
type input "*"
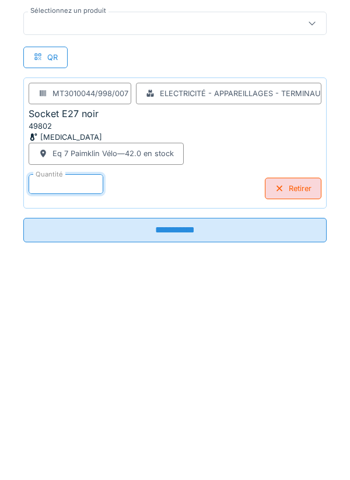
click at [185, 438] on input "**********" at bounding box center [174, 435] width 303 height 24
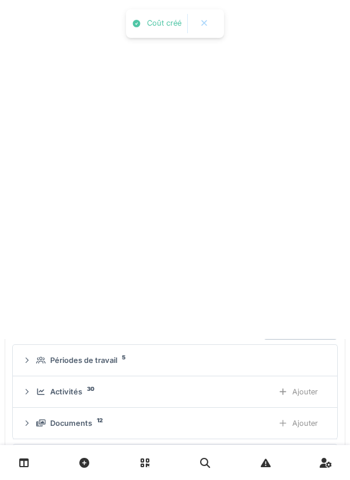
scroll to position [0, 0]
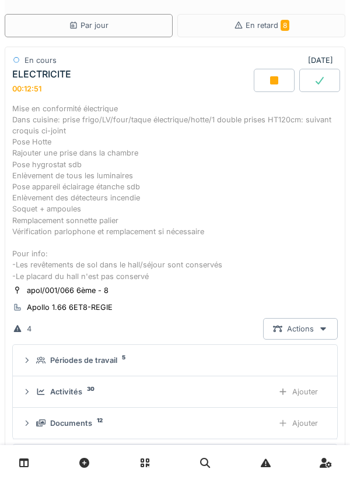
click at [303, 394] on div "Ajouter" at bounding box center [297, 392] width 59 height 22
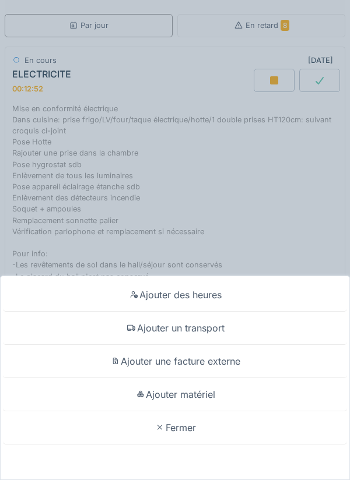
click at [188, 395] on div "Ajouter matériel" at bounding box center [175, 394] width 344 height 33
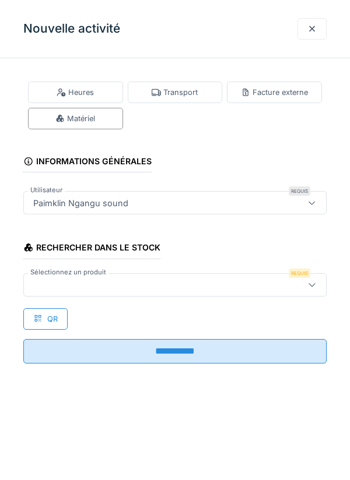
click at [62, 281] on div at bounding box center [156, 285] width 254 height 13
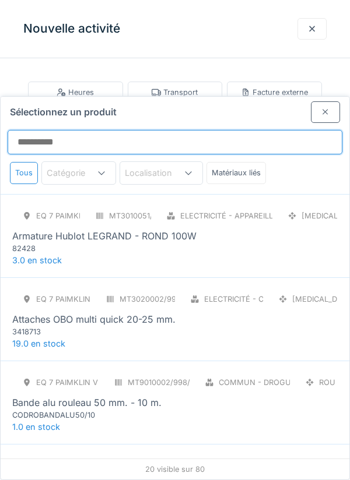
click at [38, 130] on input "Sélectionnez un produit" at bounding box center [175, 142] width 335 height 24
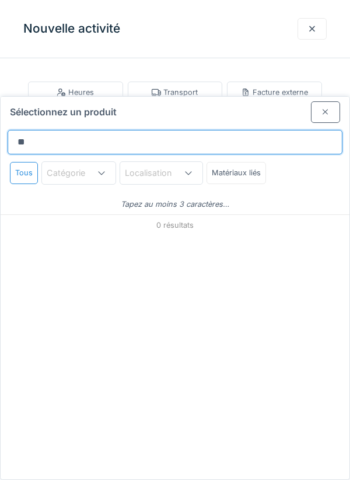
type input "*"
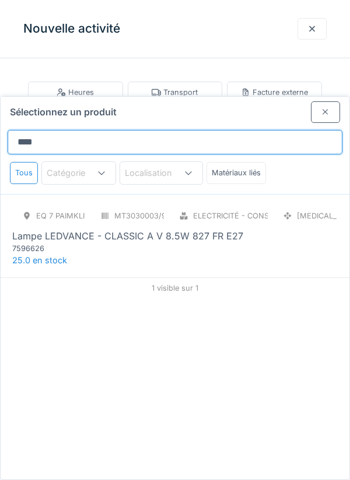
type input "*****"
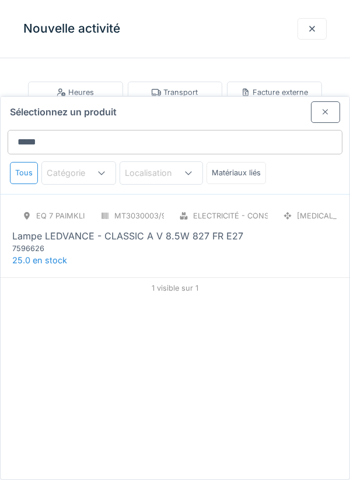
click at [90, 243] on div "7596626" at bounding box center [82, 248] width 140 height 11
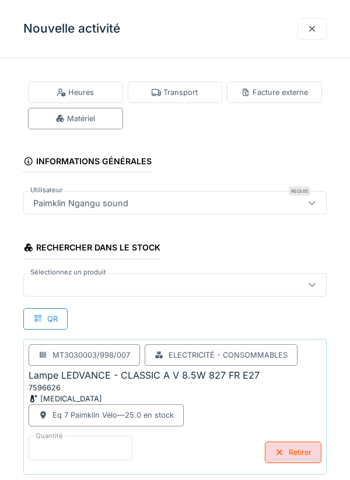
click at [42, 451] on input "*" at bounding box center [81, 448] width 104 height 24
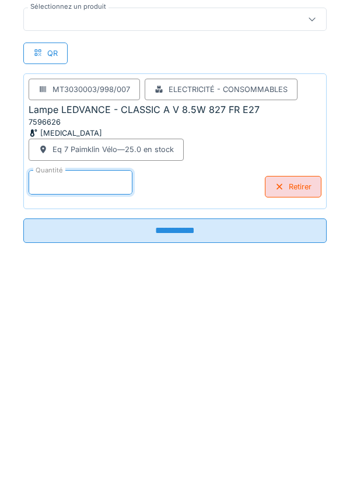
type input "*"
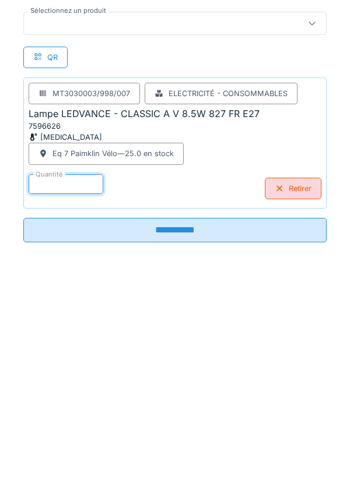
click at [187, 438] on input "**********" at bounding box center [174, 435] width 303 height 24
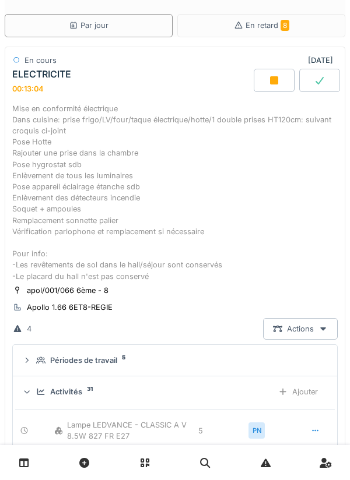
click at [304, 393] on div "Ajouter" at bounding box center [297, 392] width 59 height 22
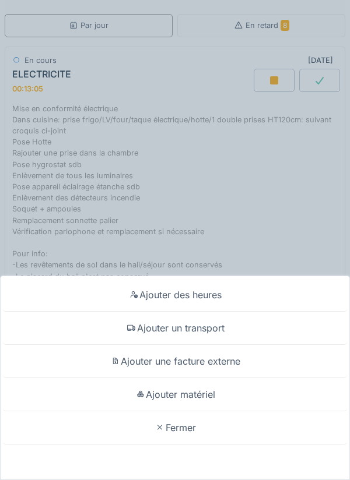
click at [203, 396] on div "Ajouter matériel" at bounding box center [175, 394] width 344 height 33
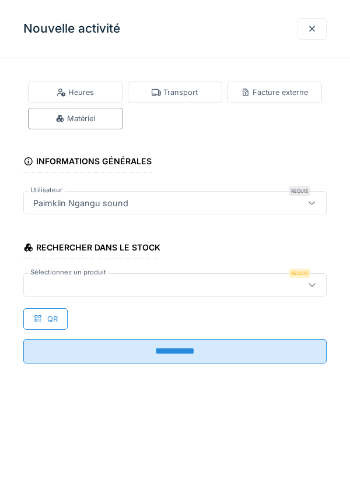
click at [62, 286] on div at bounding box center [156, 285] width 254 height 13
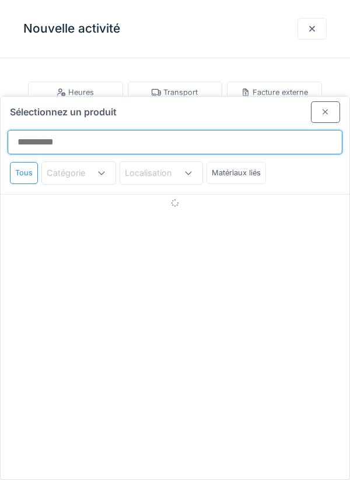
click at [36, 130] on input "Sélectionnez un produit" at bounding box center [175, 142] width 335 height 24
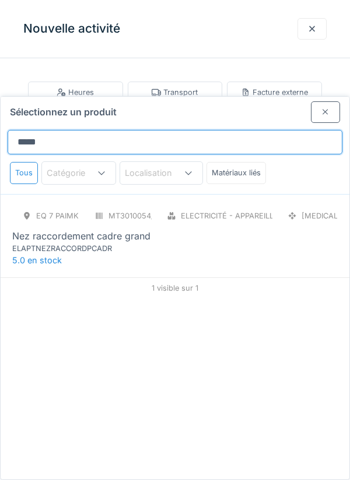
type input "*****"
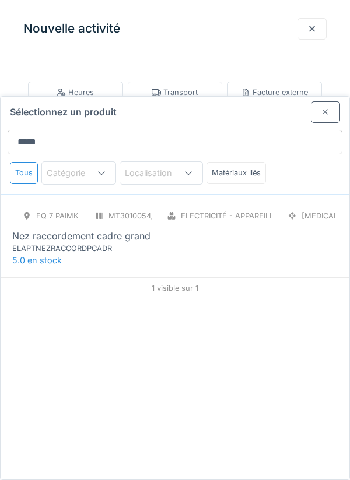
click at [121, 229] on div "Nez raccordement cadre grand" at bounding box center [81, 236] width 138 height 14
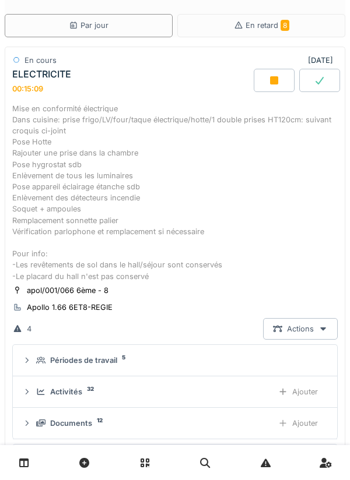
click at [307, 394] on div "Ajouter" at bounding box center [297, 392] width 59 height 22
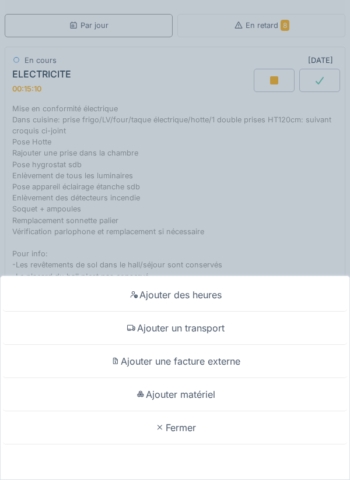
click at [203, 412] on div "Ajouter matériel" at bounding box center [175, 394] width 344 height 33
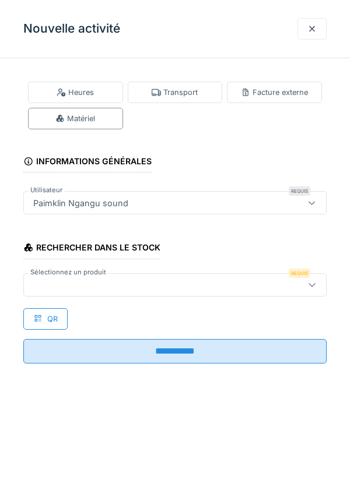
click at [61, 279] on div at bounding box center [156, 285] width 254 height 13
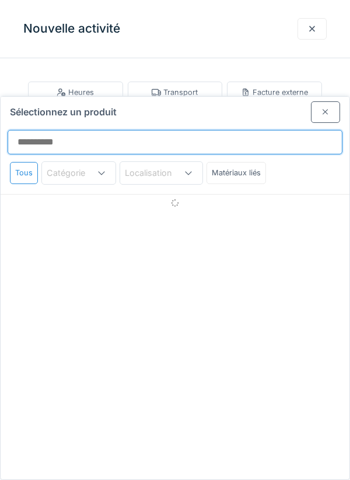
click at [40, 130] on input "Sélectionnez un produit" at bounding box center [175, 142] width 335 height 24
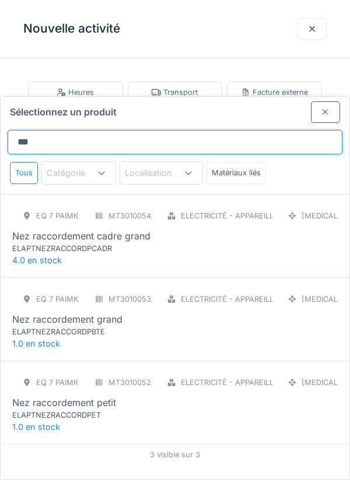
type input "***"
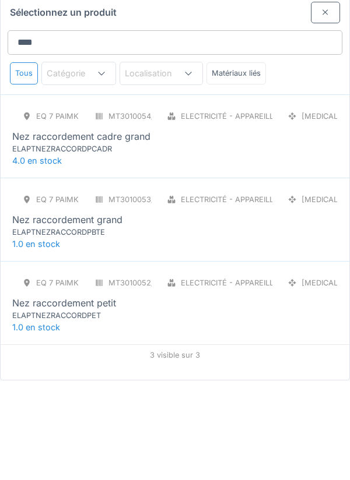
click at [92, 326] on div "ELAPTNEZRACCORDPBTE" at bounding box center [82, 331] width 140 height 11
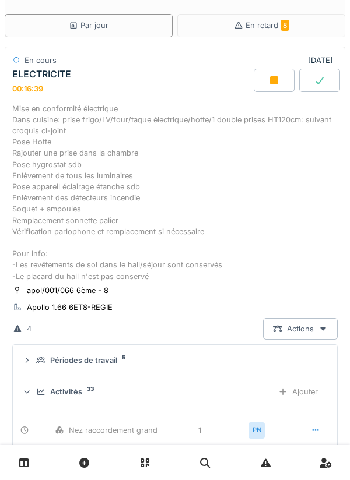
click at [304, 392] on div "Ajouter" at bounding box center [297, 392] width 59 height 22
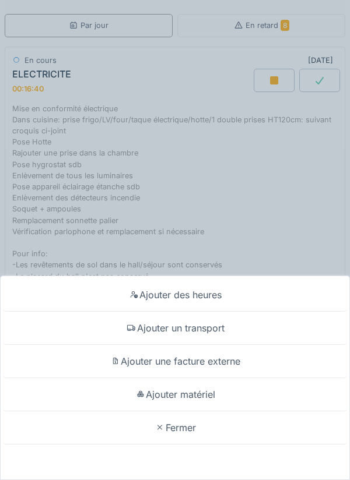
click at [206, 412] on div "Ajouter matériel" at bounding box center [175, 394] width 344 height 33
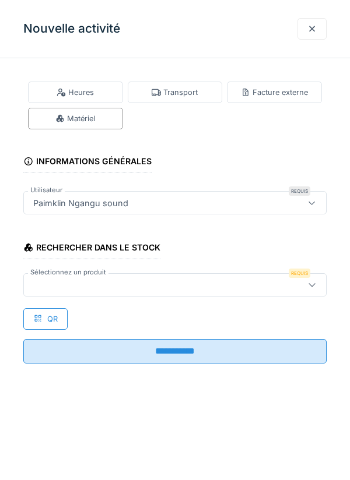
click at [55, 285] on div at bounding box center [156, 285] width 254 height 13
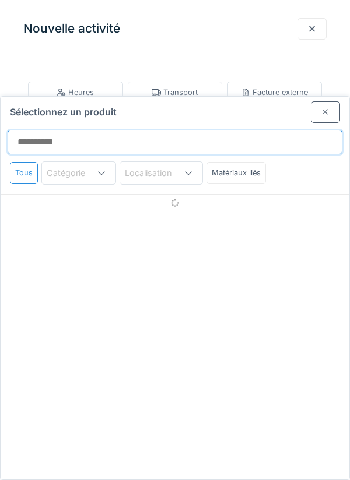
click at [52, 130] on input "Sélectionnez un produit" at bounding box center [175, 142] width 335 height 24
type input "*********"
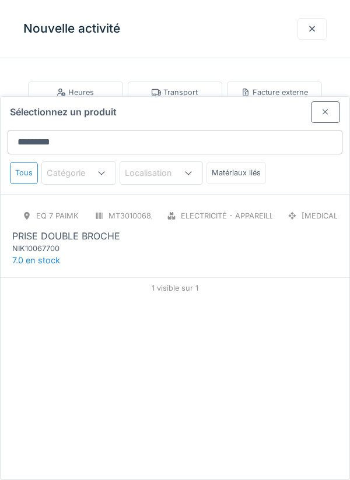
click at [86, 229] on div "PRISE DOUBLE BROCHE" at bounding box center [66, 236] width 108 height 14
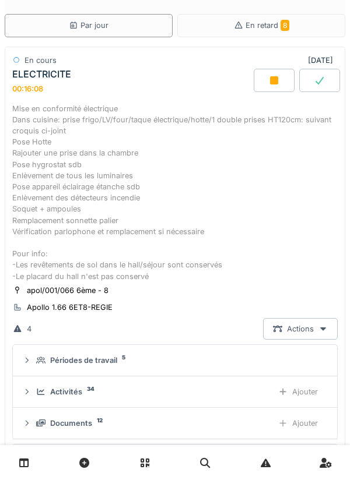
click at [304, 396] on div "Ajouter" at bounding box center [297, 392] width 59 height 22
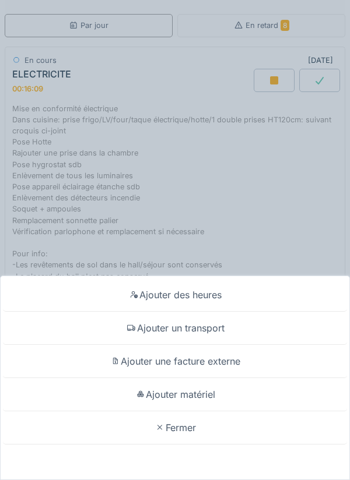
click at [212, 412] on div "Ajouter matériel" at bounding box center [175, 394] width 344 height 33
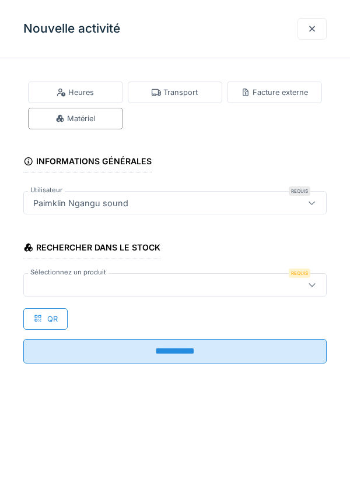
click at [69, 293] on div at bounding box center [174, 284] width 303 height 23
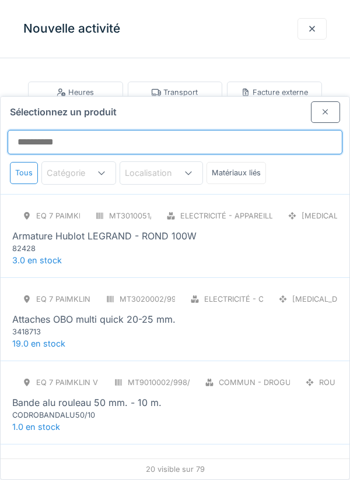
click at [61, 130] on input "Sélectionnez un produit" at bounding box center [175, 142] width 335 height 24
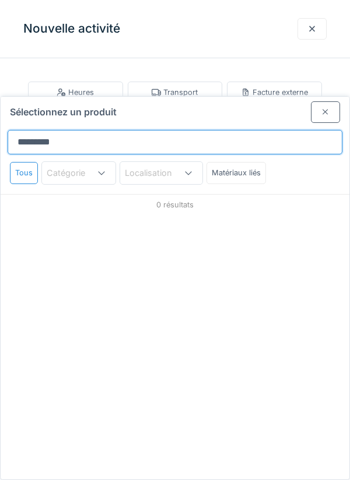
type input "**********"
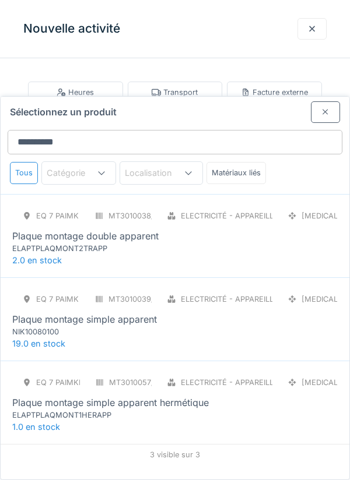
click at [132, 229] on div "Plaque montage double apparent" at bounding box center [85, 236] width 146 height 14
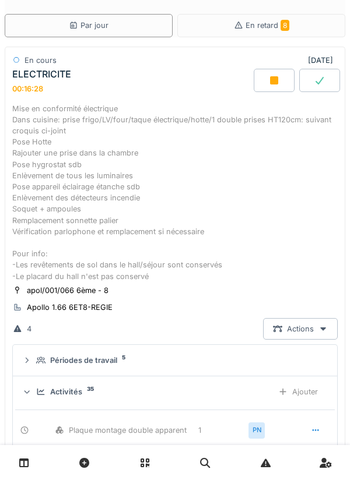
click at [297, 394] on div "Ajouter" at bounding box center [297, 392] width 59 height 22
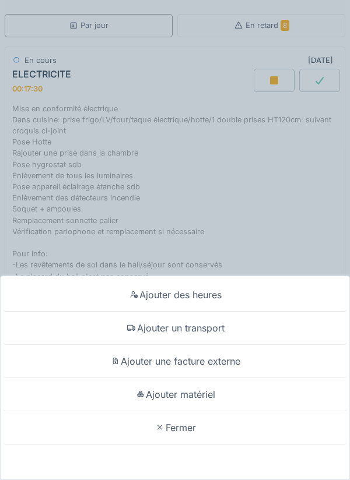
click at [195, 412] on div "Ajouter matériel" at bounding box center [175, 394] width 344 height 33
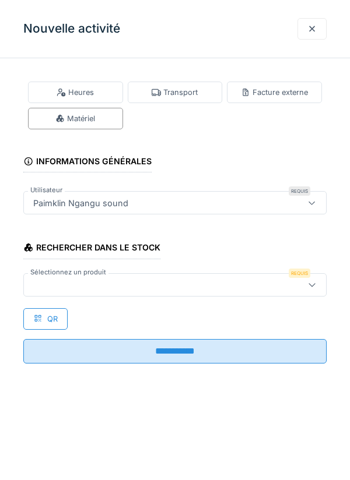
click at [65, 283] on div at bounding box center [156, 285] width 254 height 13
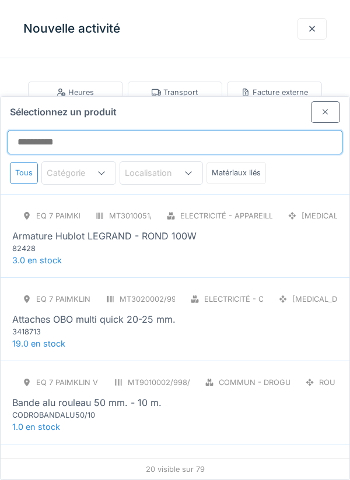
click at [43, 130] on input "Sélectionnez un produit" at bounding box center [175, 142] width 335 height 24
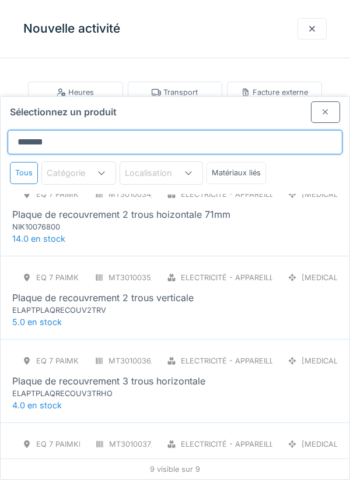
scroll to position [97, 0]
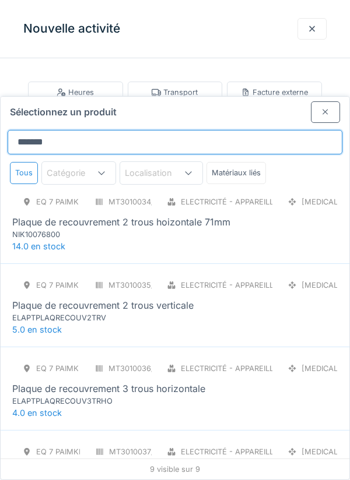
click at [65, 130] on input "******" at bounding box center [175, 142] width 335 height 24
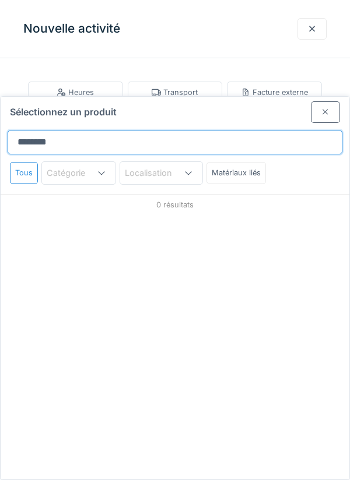
scroll to position [0, 0]
type input "*"
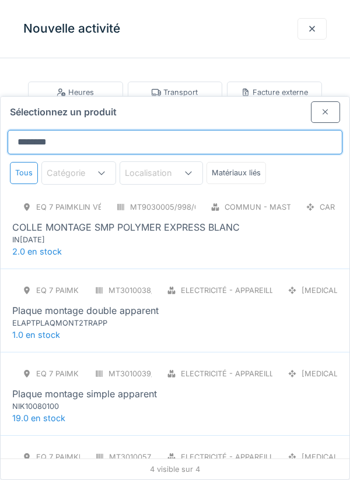
scroll to position [2, 0]
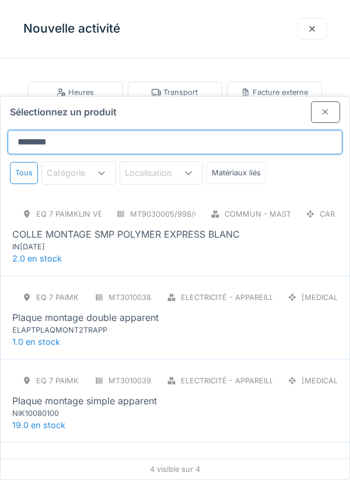
click at [77, 130] on input "*******" at bounding box center [175, 142] width 335 height 24
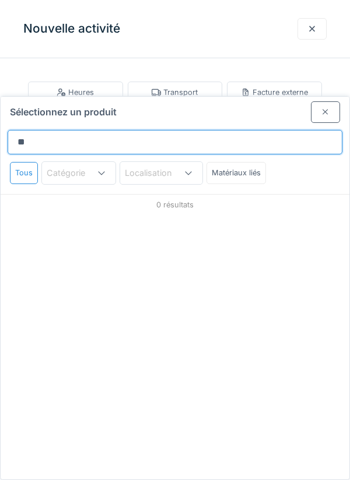
type input "*"
type input "**********"
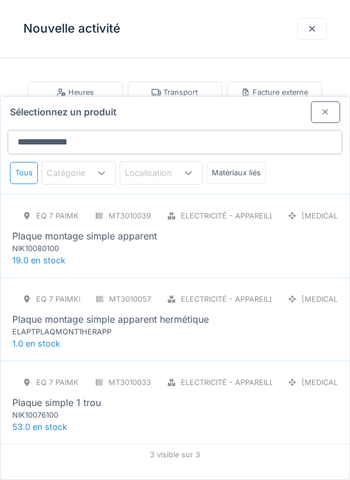
click at [89, 243] on div "NIK10080100" at bounding box center [82, 248] width 140 height 11
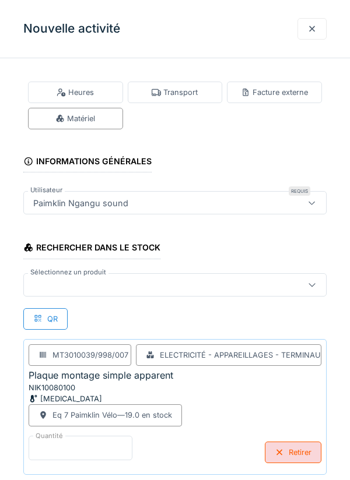
click at [46, 444] on input "*" at bounding box center [81, 448] width 104 height 24
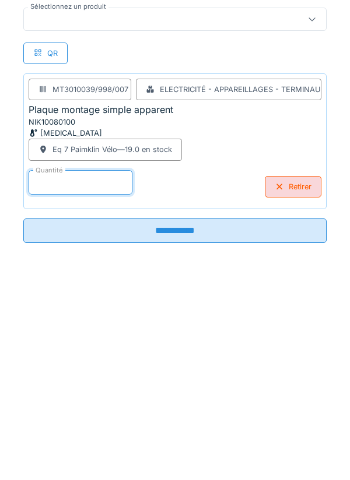
type input "*"
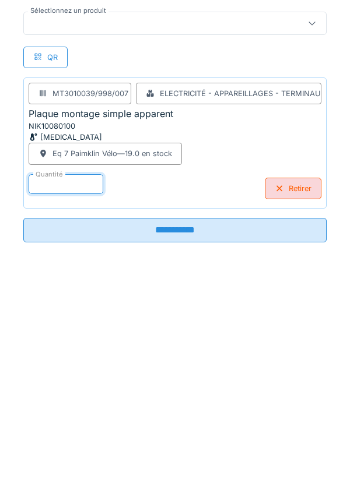
click at [195, 440] on input "**********" at bounding box center [174, 435] width 303 height 24
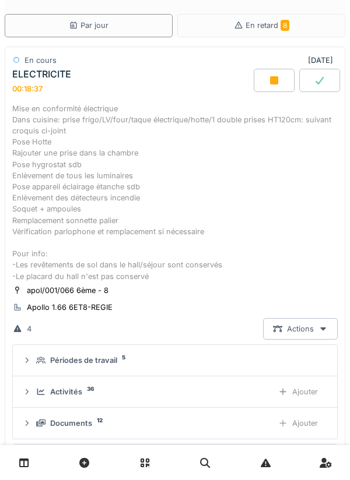
click at [301, 393] on div "Ajouter" at bounding box center [297, 392] width 59 height 22
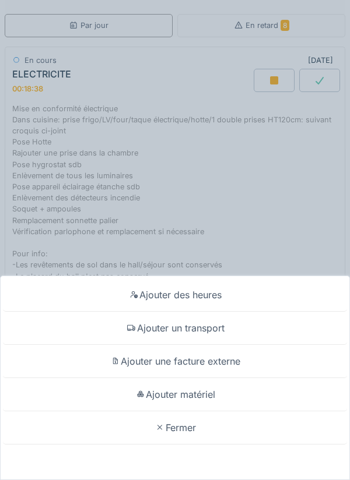
click at [191, 396] on div "Ajouter matériel" at bounding box center [175, 394] width 344 height 33
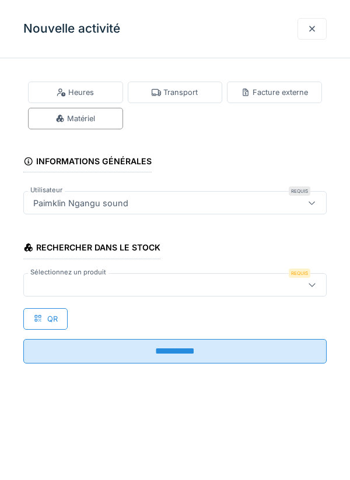
click at [63, 285] on div at bounding box center [156, 285] width 254 height 13
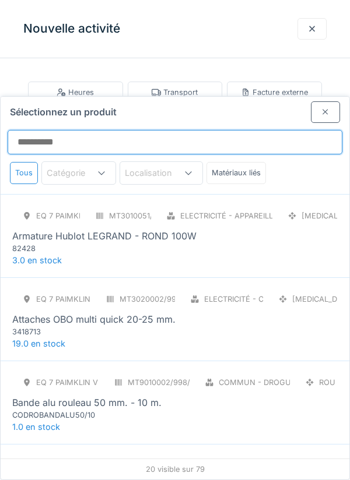
click at [61, 130] on input "Sélectionnez un produit" at bounding box center [175, 142] width 335 height 24
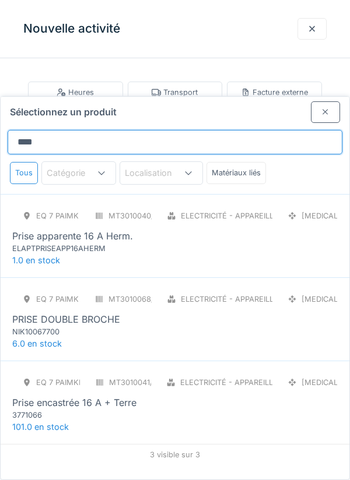
type input "*****"
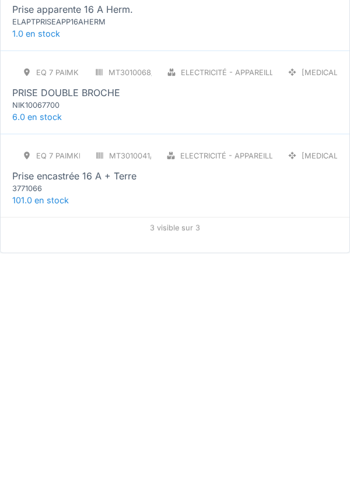
click at [163, 312] on div "PRISE DOUBLE BROCHE" at bounding box center [174, 319] width 325 height 14
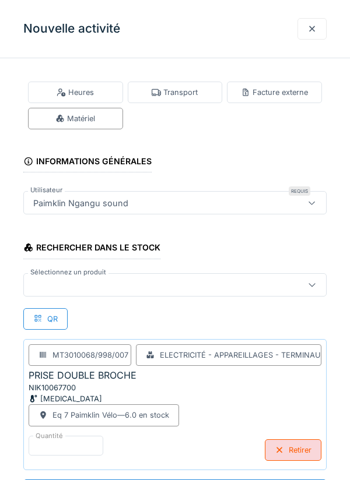
scroll to position [1, 0]
click at [64, 281] on div at bounding box center [156, 284] width 254 height 13
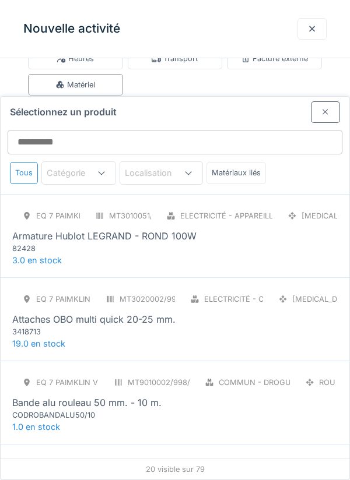
scroll to position [44, 0]
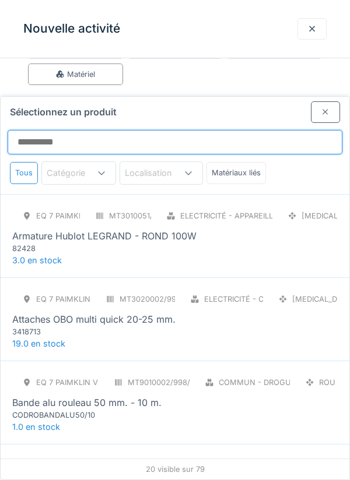
click at [47, 130] on input "Sélectionnez un produit" at bounding box center [175, 142] width 335 height 24
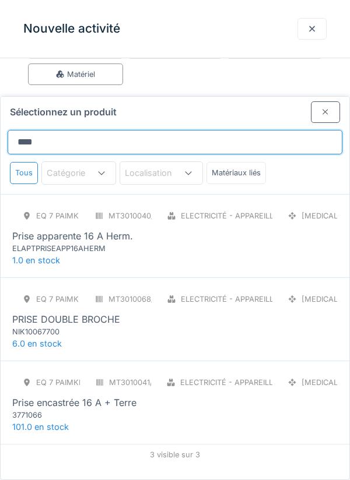
type input "*****"
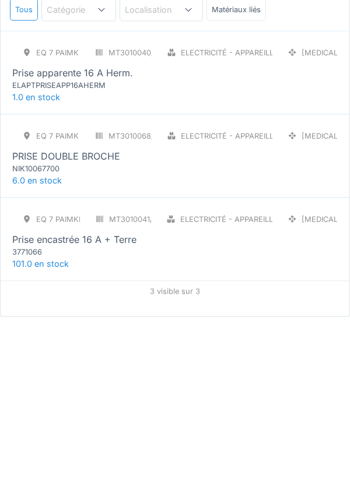
click at [81, 410] on div "3771066" at bounding box center [82, 415] width 140 height 11
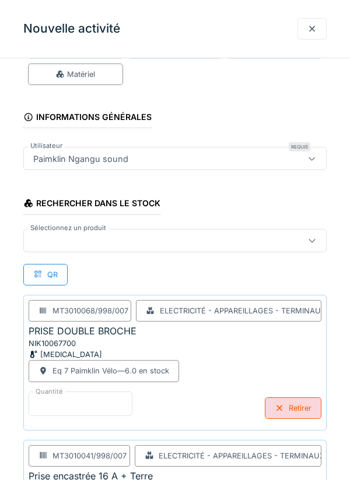
click at [52, 401] on input "*" at bounding box center [81, 404] width 104 height 24
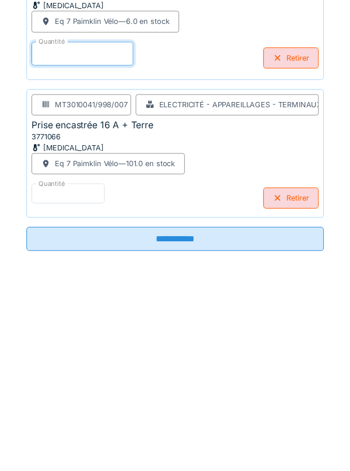
scroll to position [202, 0]
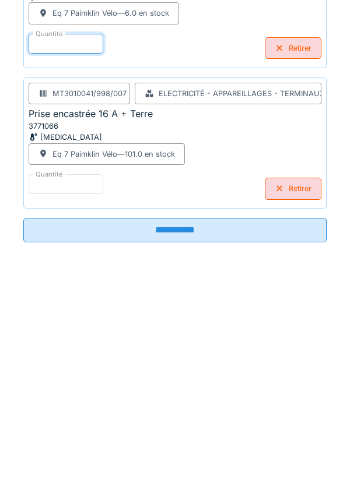
click at [184, 436] on input "**********" at bounding box center [174, 435] width 303 height 24
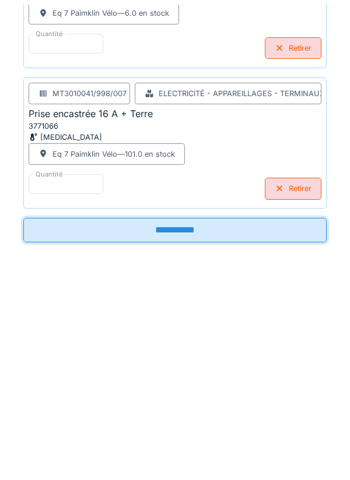
scroll to position [197, 0]
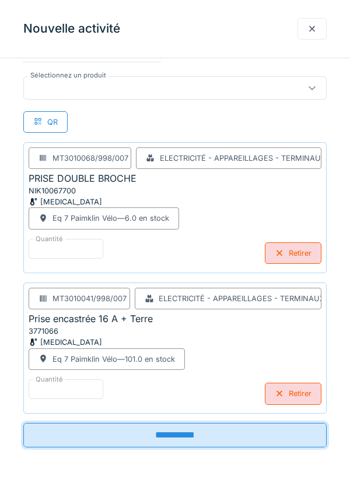
click at [286, 249] on div "Retirer" at bounding box center [293, 254] width 57 height 22
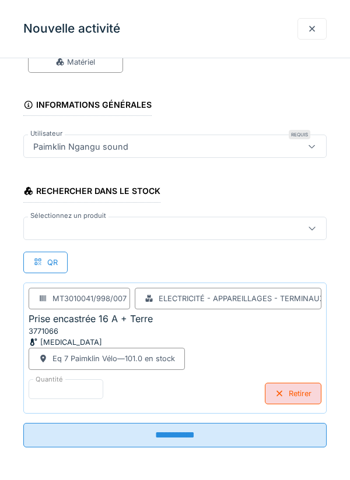
scroll to position [57, 0]
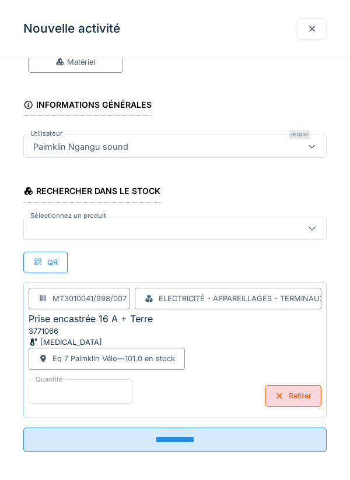
click at [47, 388] on input "*" at bounding box center [81, 392] width 104 height 24
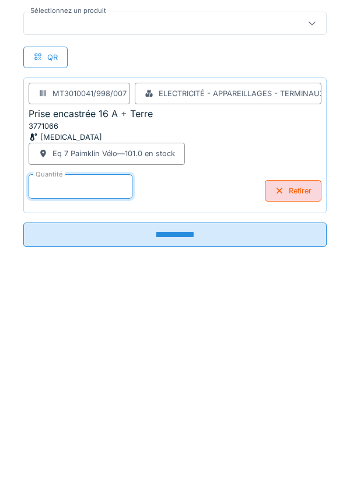
scroll to position [61, 0]
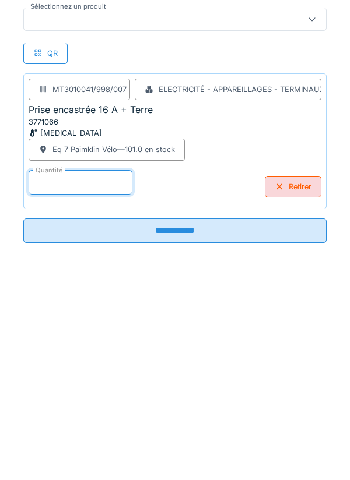
type input "**"
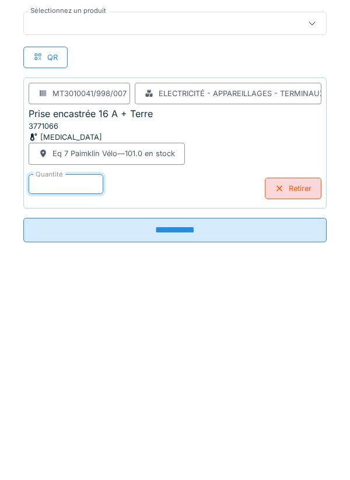
click at [189, 438] on input "**********" at bounding box center [174, 435] width 303 height 24
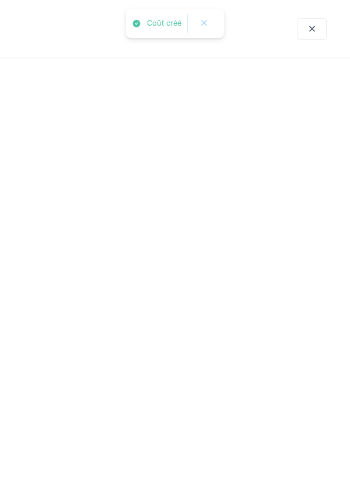
scroll to position [0, 0]
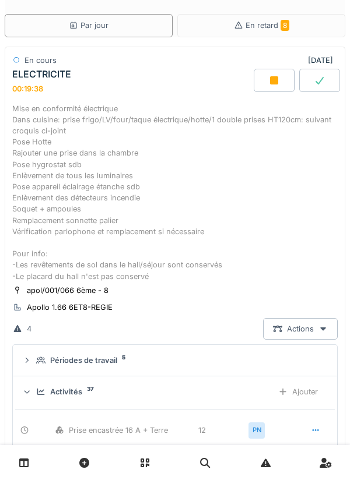
click at [296, 393] on div "Ajouter" at bounding box center [297, 392] width 59 height 22
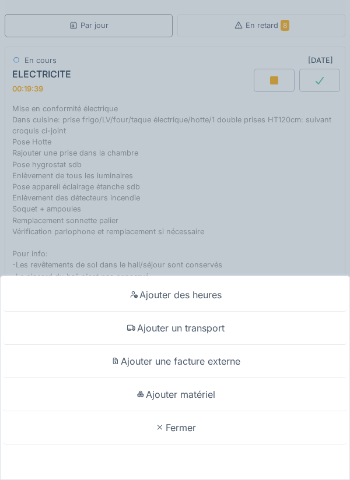
click at [210, 394] on div "Ajouter matériel" at bounding box center [175, 394] width 344 height 33
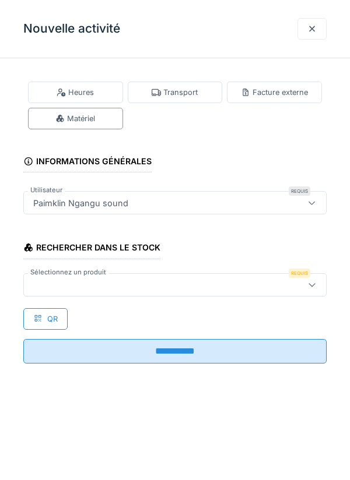
click at [69, 283] on div at bounding box center [156, 285] width 254 height 13
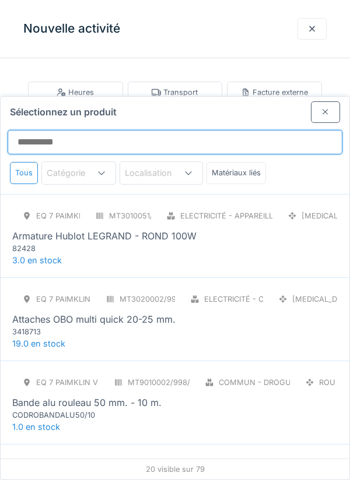
click at [46, 130] on input "Sélectionnez un produit" at bounding box center [175, 142] width 335 height 24
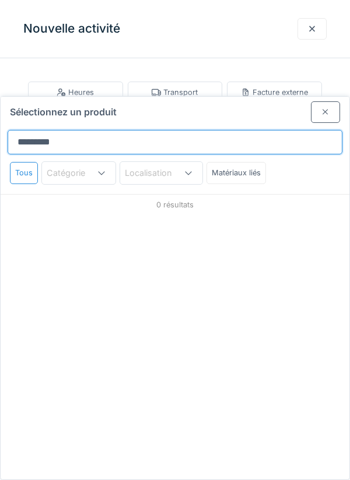
type input "********"
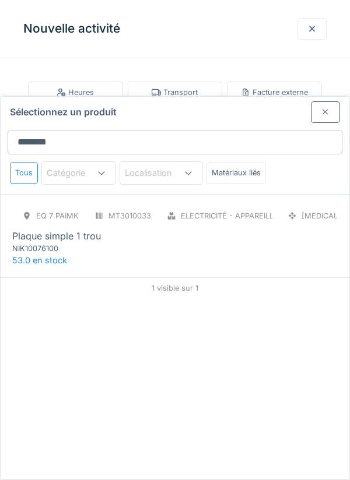
click at [83, 243] on div "NIK10076100" at bounding box center [82, 248] width 140 height 11
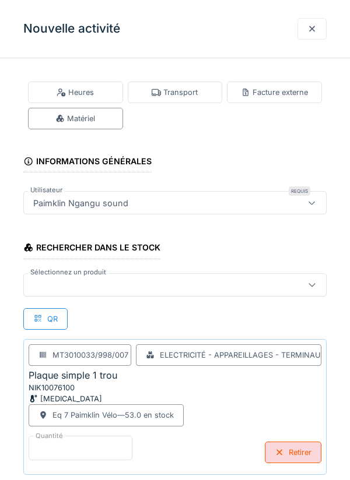
click at [54, 441] on input "*" at bounding box center [81, 448] width 104 height 24
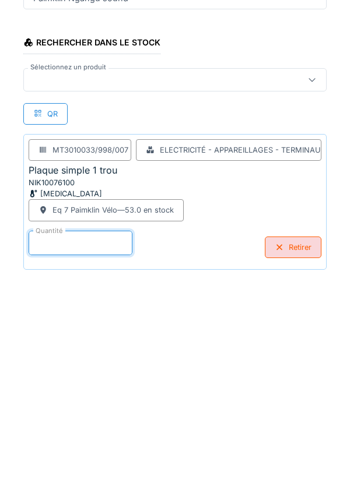
scroll to position [61, 0]
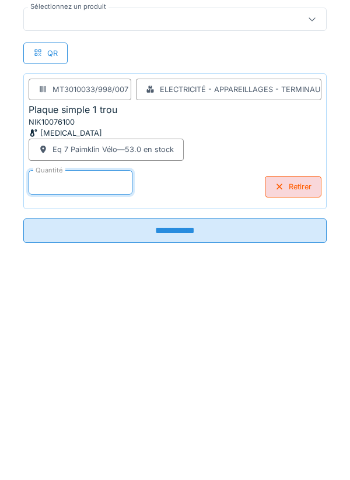
type input "**"
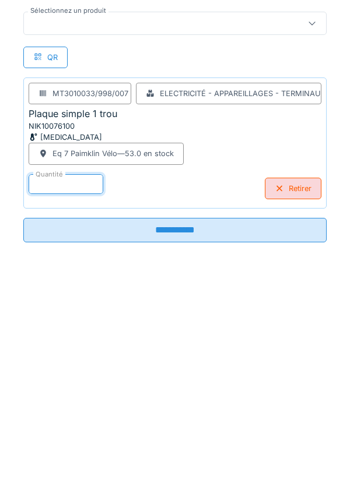
click at [178, 436] on input "**********" at bounding box center [174, 435] width 303 height 24
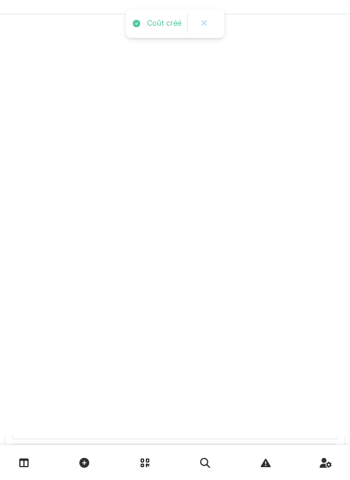
scroll to position [0, 0]
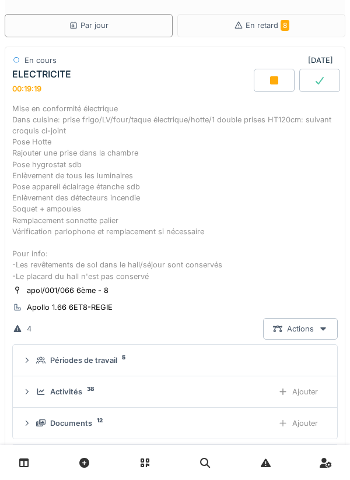
click at [295, 392] on div "Ajouter" at bounding box center [297, 392] width 59 height 22
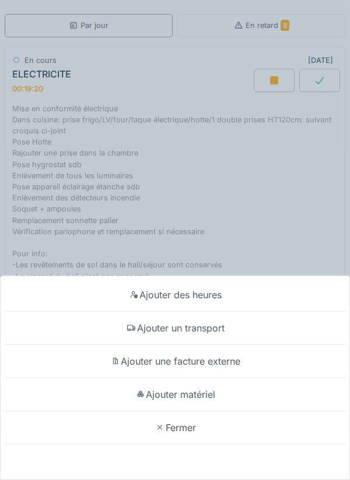
click at [206, 396] on div "Ajouter matériel" at bounding box center [175, 394] width 344 height 33
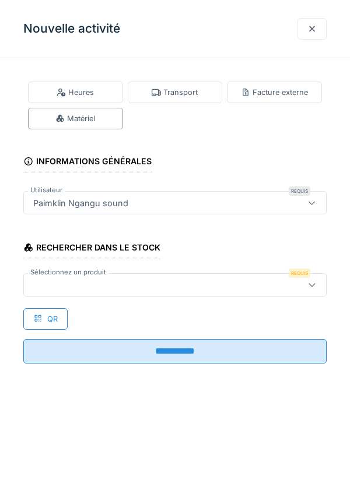
click at [63, 285] on div at bounding box center [156, 285] width 254 height 13
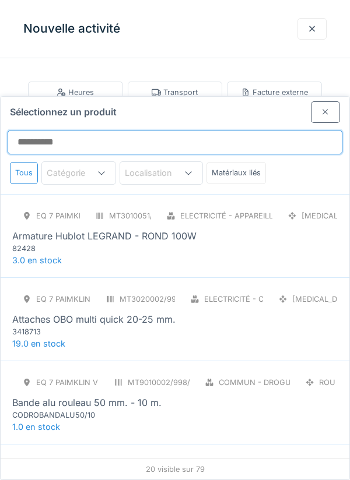
click at [44, 130] on input "Sélectionnez un produit" at bounding box center [175, 142] width 335 height 24
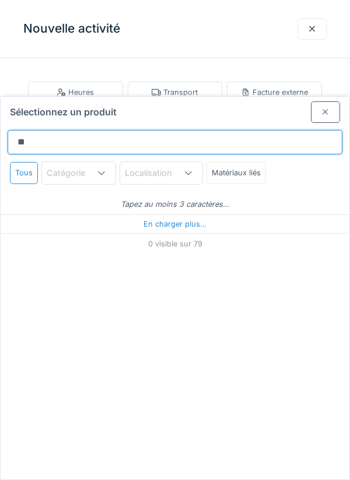
type input "***"
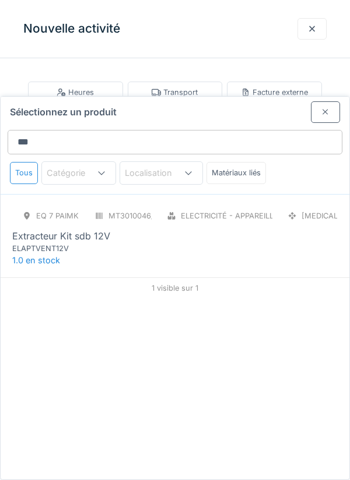
click at [78, 243] on div "ELAPTVENT12V" at bounding box center [82, 248] width 140 height 11
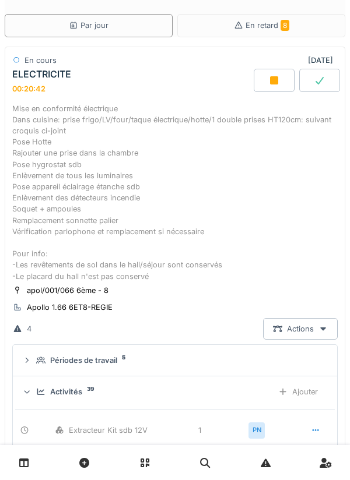
click at [305, 391] on div "Ajouter" at bounding box center [297, 392] width 59 height 22
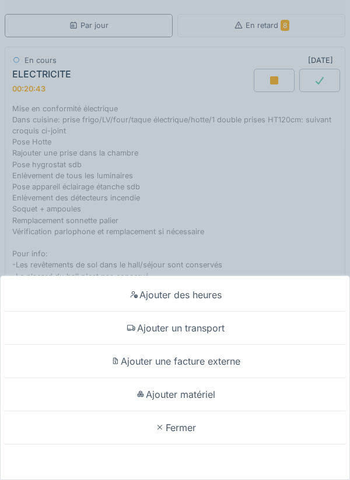
click at [194, 412] on div "Ajouter matériel" at bounding box center [175, 394] width 344 height 33
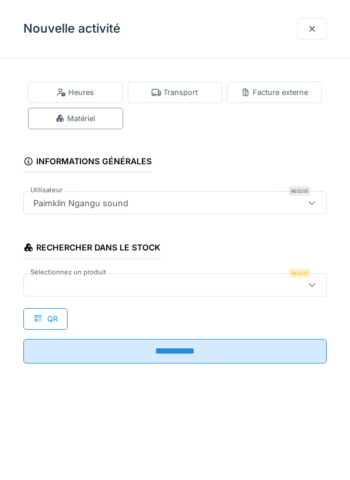
click at [59, 283] on div at bounding box center [156, 285] width 254 height 13
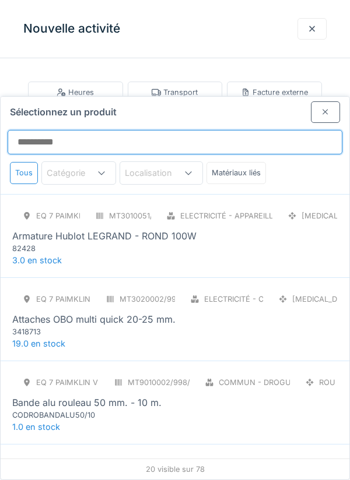
click at [46, 130] on input "Sélectionnez un produit" at bounding box center [175, 142] width 335 height 24
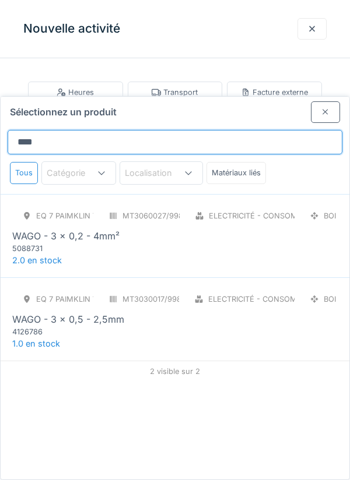
type input "****"
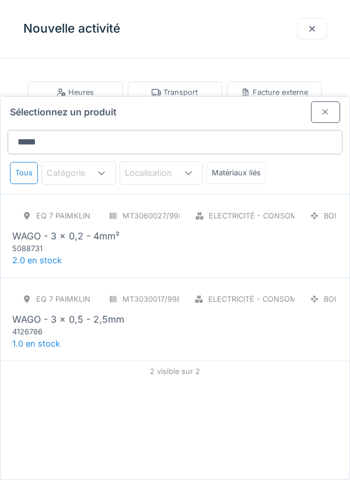
click at [71, 243] on div "5088731" at bounding box center [82, 248] width 140 height 11
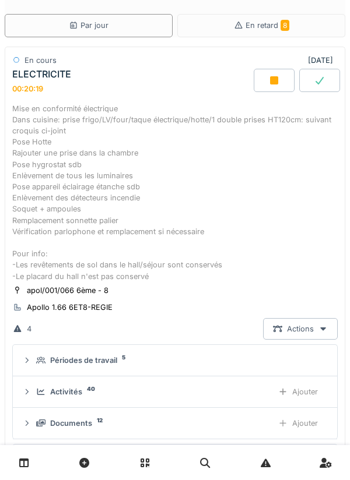
click at [307, 391] on div "Ajouter" at bounding box center [297, 392] width 59 height 22
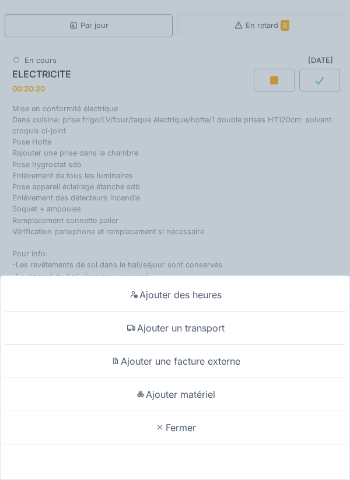
click at [206, 412] on div "Ajouter matériel" at bounding box center [175, 394] width 344 height 33
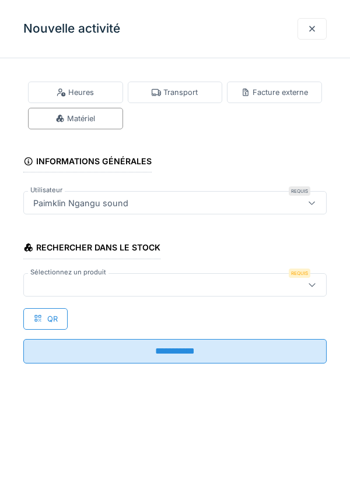
click at [61, 291] on div at bounding box center [156, 285] width 254 height 13
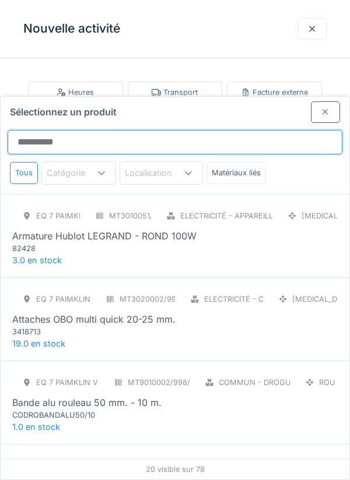
click at [44, 130] on input "Sélectionnez un produit" at bounding box center [175, 142] width 335 height 24
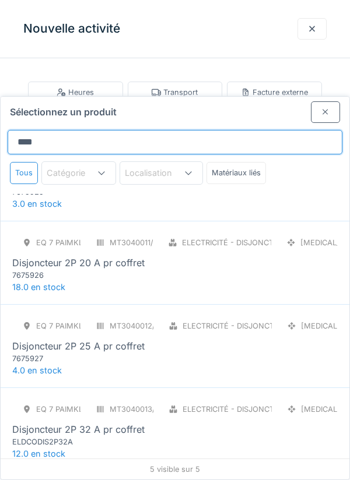
scroll to position [50, 0]
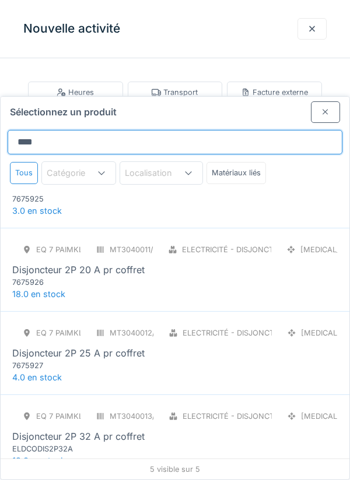
click at [55, 130] on input "****" at bounding box center [175, 142] width 335 height 24
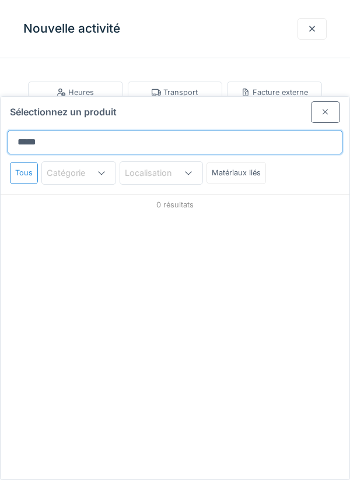
scroll to position [0, 0]
type input "*******"
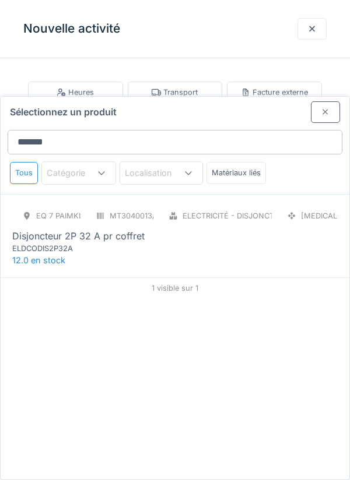
click at [93, 243] on div "ELDCODIS2P32A" at bounding box center [82, 248] width 140 height 11
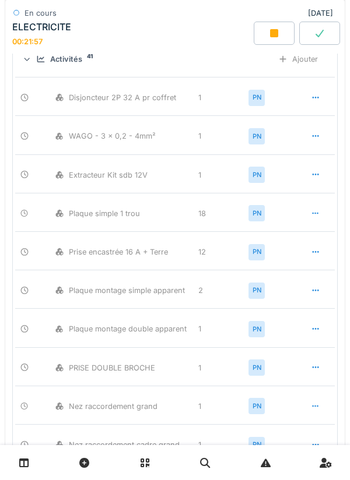
scroll to position [374, 0]
click at [307, 62] on div "Ajouter" at bounding box center [297, 59] width 59 height 22
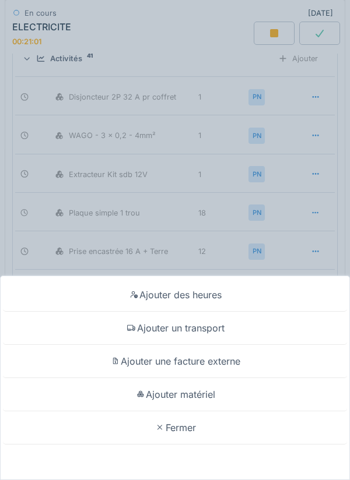
click at [191, 412] on div "Ajouter matériel" at bounding box center [175, 394] width 344 height 33
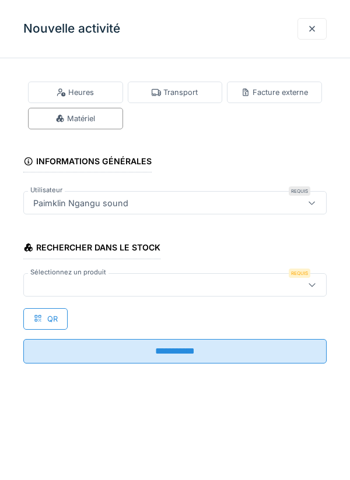
click at [80, 283] on div at bounding box center [156, 285] width 254 height 13
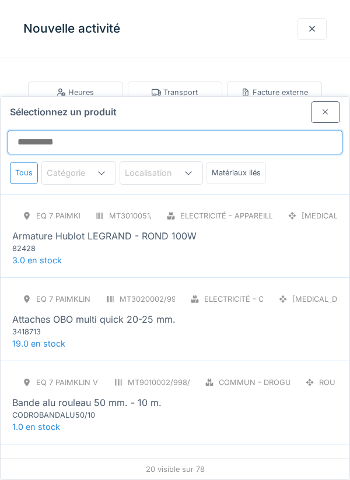
click at [61, 130] on input "Sélectionnez un produit" at bounding box center [175, 142] width 335 height 24
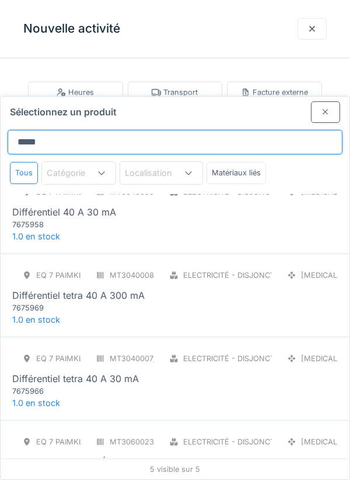
scroll to position [0, 0]
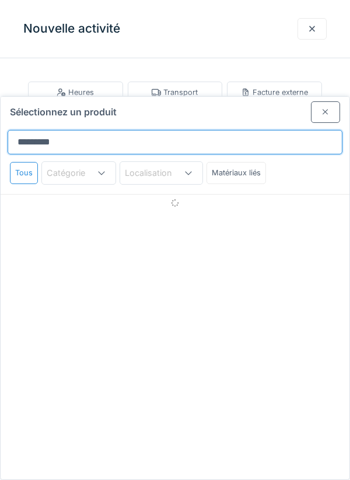
type input "**********"
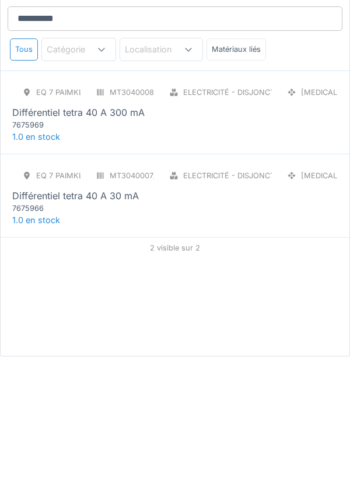
click at [89, 326] on div "7675966" at bounding box center [82, 331] width 140 height 11
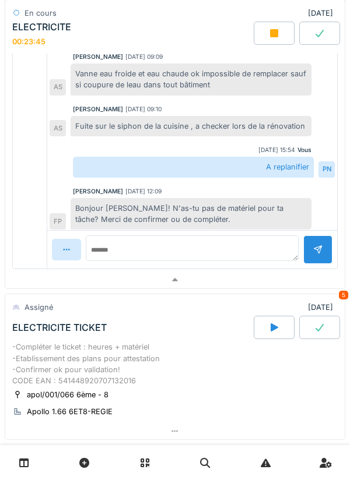
scroll to position [685, 0]
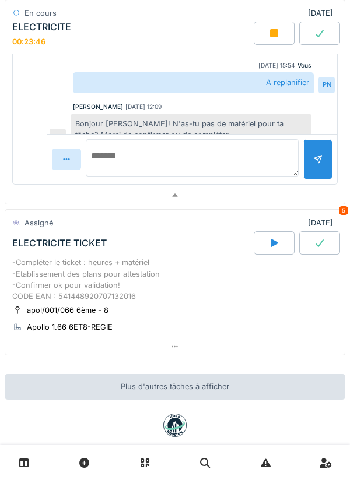
click at [114, 177] on textarea at bounding box center [192, 157] width 213 height 37
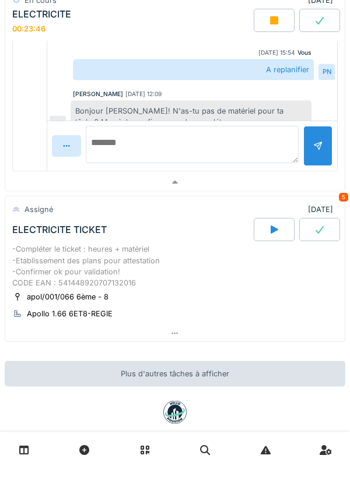
scroll to position [557, 0]
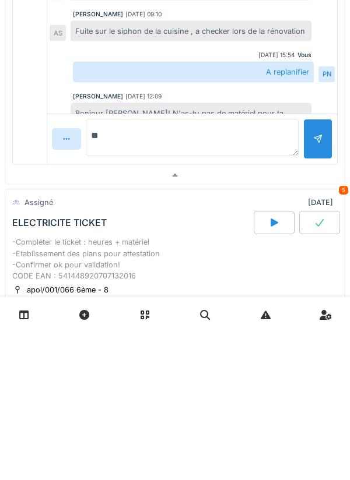
type textarea "*"
type textarea "**********"
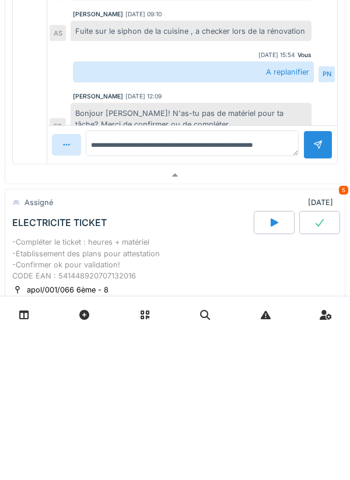
click at [312, 286] on div at bounding box center [317, 293] width 29 height 29
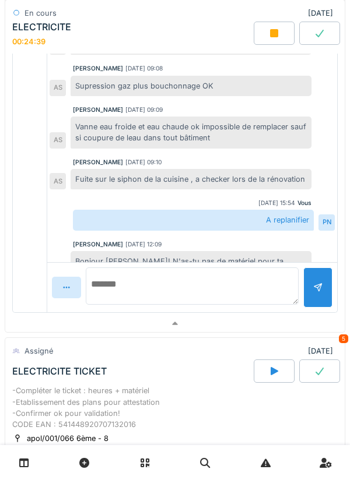
click at [112, 292] on textarea at bounding box center [192, 286] width 213 height 37
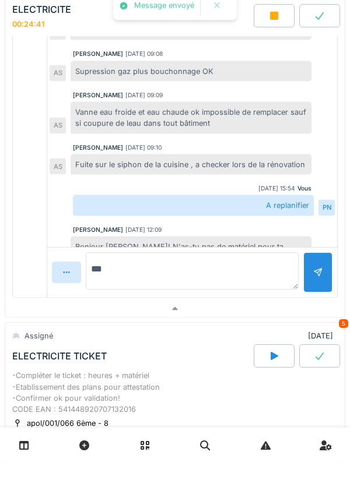
scroll to position [119, 0]
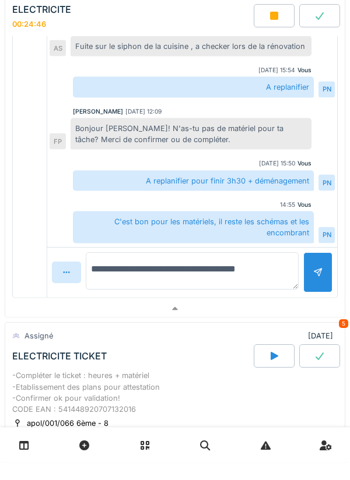
type textarea "**********"
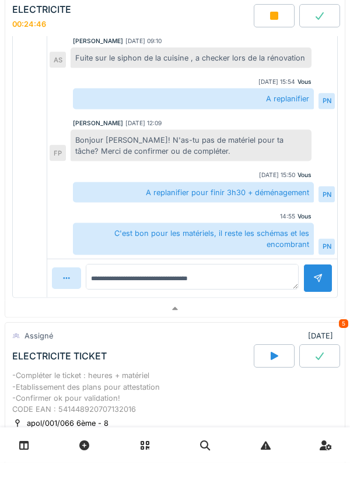
click at [313, 282] on div at bounding box center [317, 296] width 29 height 29
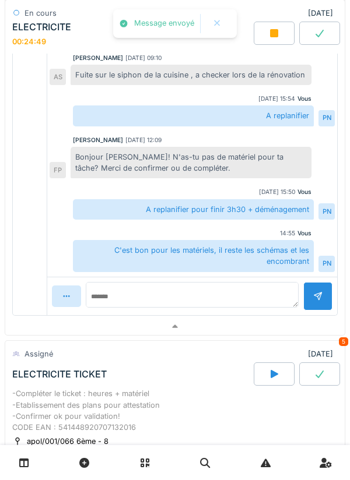
scroll to position [149, 0]
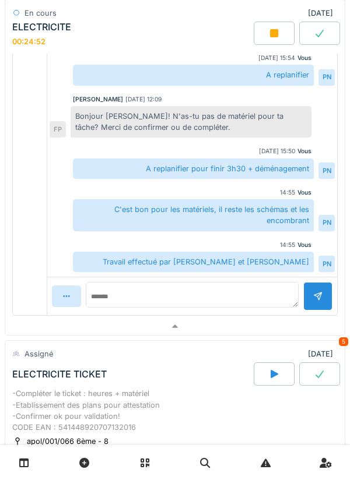
click at [271, 33] on icon at bounding box center [274, 33] width 8 height 8
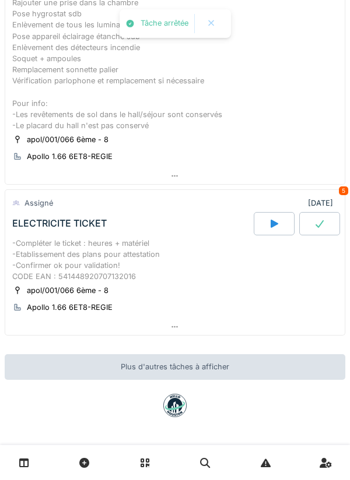
scroll to position [183, 0]
click at [138, 73] on div "Mise en conformité électrique Dans cuisine: prise frigo/LV/four/taque électriqu…" at bounding box center [174, 41] width 325 height 179
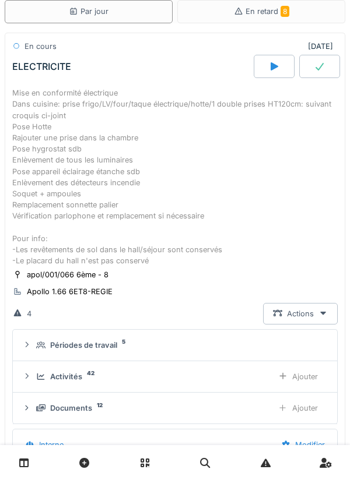
scroll to position [41, 0]
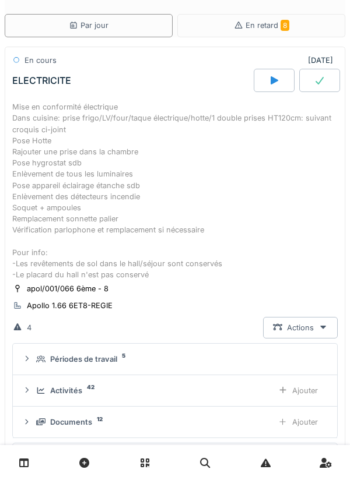
click at [306, 393] on div "Ajouter" at bounding box center [297, 391] width 59 height 22
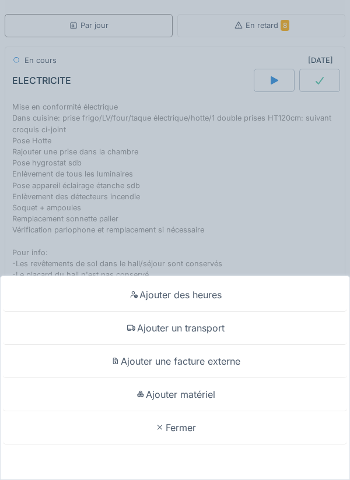
click at [193, 395] on div "Ajouter matériel" at bounding box center [175, 394] width 344 height 33
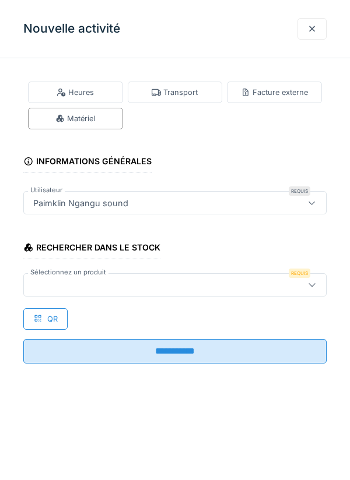
click at [66, 284] on div at bounding box center [156, 285] width 254 height 13
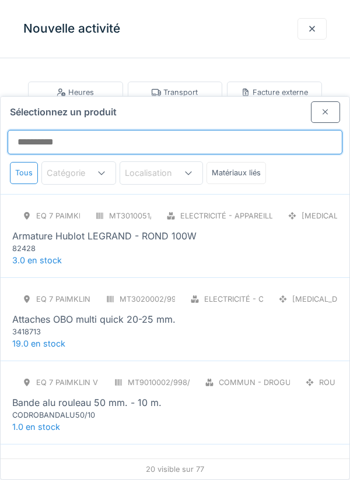
click at [38, 130] on input "Sélectionnez un produit" at bounding box center [175, 142] width 335 height 24
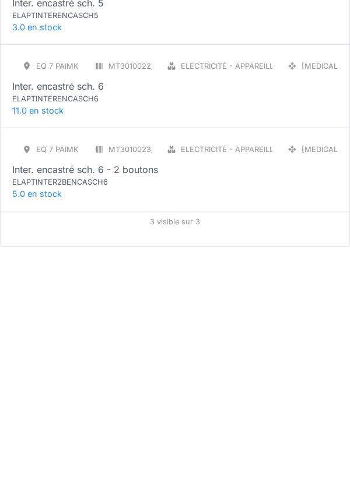
type input "***"
